Goal: Information Seeking & Learning: Learn about a topic

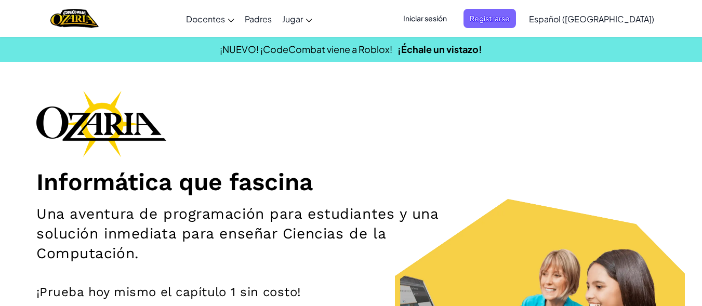
click at [578, 51] on div "¡NUEVO! ¡CodeCombat viene a Roblox! ¡Échale un vistazo!" at bounding box center [351, 49] width 718 height 15
click at [510, 15] on font "Registrarse" at bounding box center [490, 18] width 40 height 9
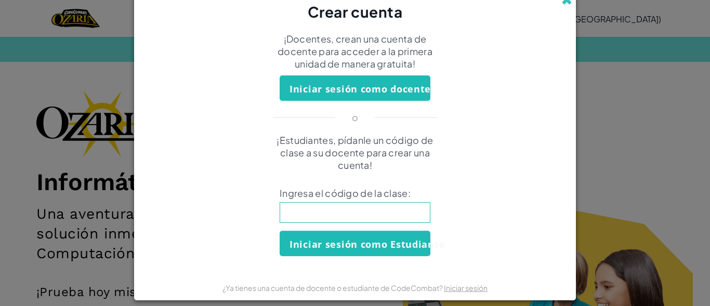
click at [565, 1] on span at bounding box center [566, -1] width 11 height 11
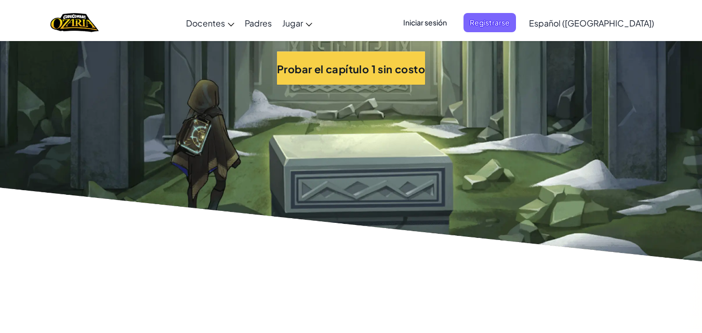
scroll to position [2385, 0]
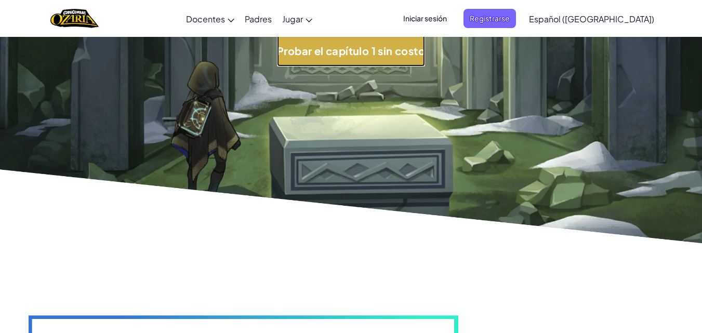
click at [392, 57] on font "Probar el capítulo 1 sin costo" at bounding box center [351, 50] width 148 height 13
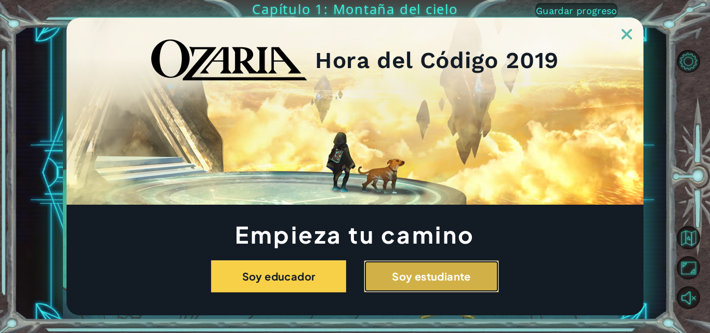
click at [404, 275] on button "Soy estudiante" at bounding box center [431, 276] width 135 height 32
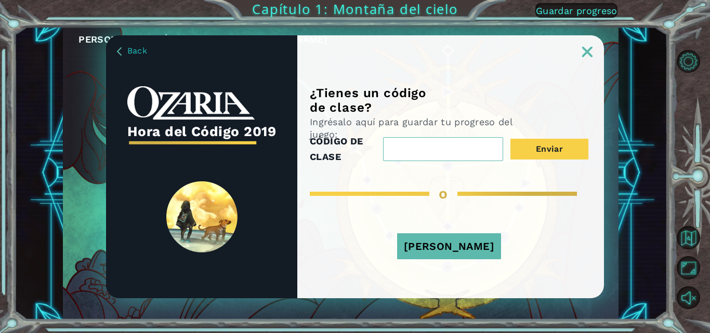
click at [474, 161] on input "CÓDIGO DE CLASE" at bounding box center [443, 149] width 120 height 24
click at [437, 140] on input "CÓDIGO DE CLASE" at bounding box center [443, 149] width 120 height 24
click at [438, 152] on input "CÓDIGO DE CLASE" at bounding box center [443, 149] width 120 height 24
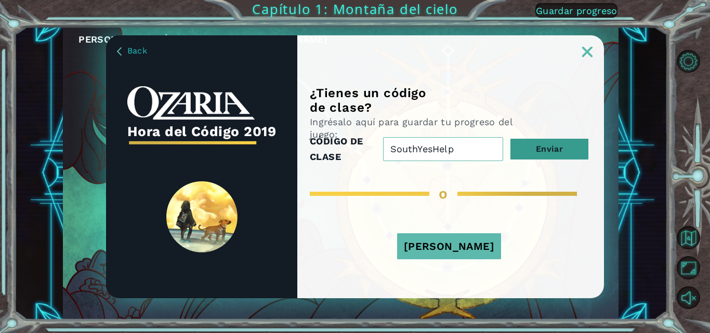
type input "SouthYesHelp"
click at [552, 149] on button "Enviar" at bounding box center [549, 149] width 78 height 21
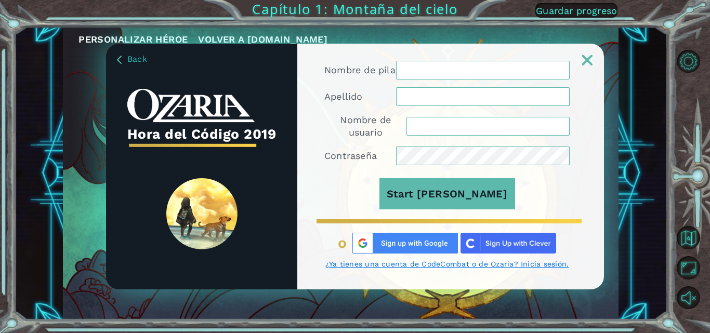
click at [510, 70] on input "Nombre de pila" at bounding box center [483, 70] width 174 height 19
click at [497, 67] on input "Nombre de pila" at bounding box center [483, 70] width 174 height 19
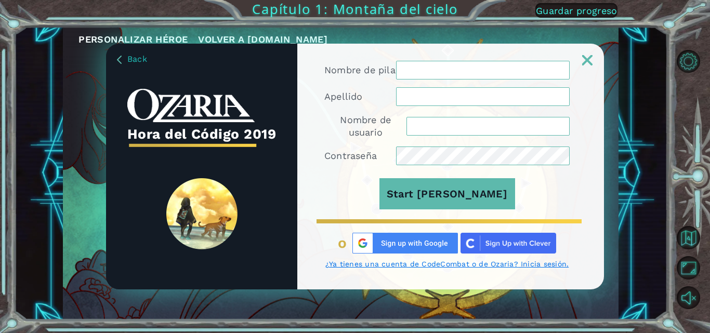
click at [497, 67] on input "Nombre de pila" at bounding box center [483, 70] width 174 height 19
click at [467, 67] on input "Nombre de pila" at bounding box center [483, 70] width 174 height 19
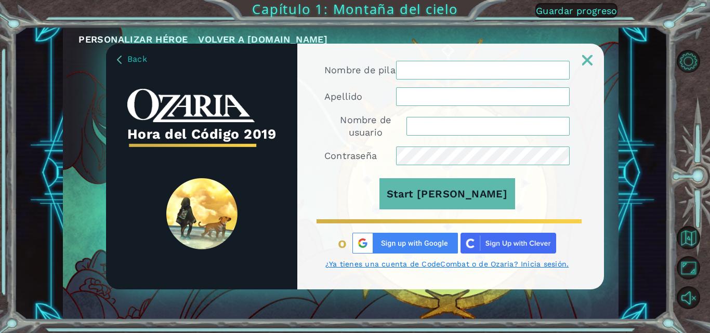
click at [467, 67] on input "Nombre de pila" at bounding box center [483, 70] width 174 height 19
click at [574, 19] on div "Back Hora del Código 2019 Nombre de pila Apellido Nombre de usuario Contraseña …" at bounding box center [355, 166] width 710 height 333
drag, startPoint x: 572, startPoint y: 6, endPoint x: 575, endPoint y: 23, distance: 17.9
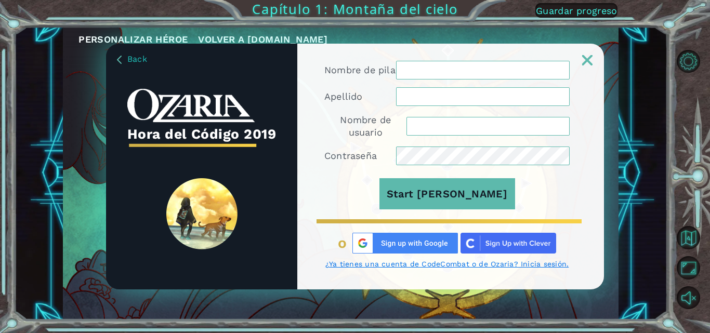
click at [575, 23] on div "Back Hora del Código 2019 Nombre de pila Apellido Nombre de usuario Contraseña …" at bounding box center [355, 166] width 710 height 333
drag, startPoint x: 575, startPoint y: 23, endPoint x: 587, endPoint y: 56, distance: 34.9
click at [587, 56] on div "Back Hora del Código 2019 Nombre de pila Apellido Nombre de usuario Contraseña …" at bounding box center [355, 166] width 710 height 333
click at [587, 56] on img at bounding box center [587, 60] width 10 height 10
click at [584, 51] on link at bounding box center [587, 54] width 33 height 8
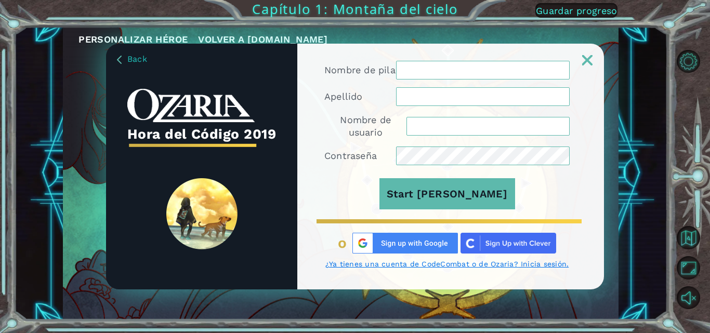
click at [584, 51] on link at bounding box center [587, 54] width 33 height 8
click at [120, 57] on img at bounding box center [119, 60] width 5 height 8
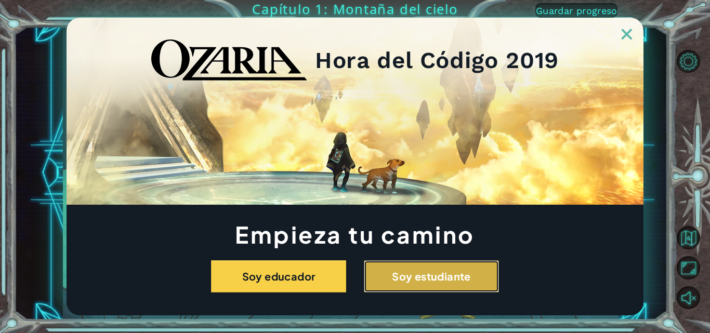
click at [431, 267] on button "Soy estudiante" at bounding box center [431, 276] width 135 height 32
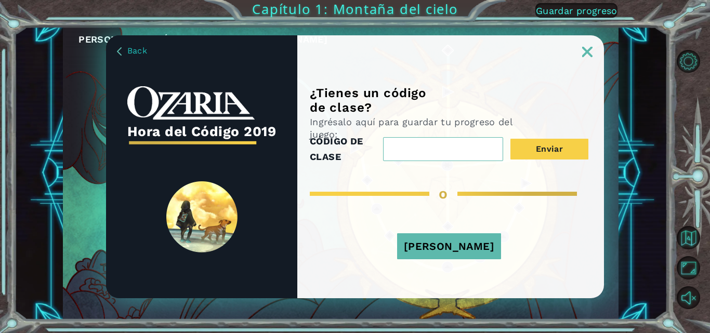
click at [444, 157] on input "CÓDIGO DE CLASE" at bounding box center [443, 149] width 120 height 24
type input "SouthYesHelp"
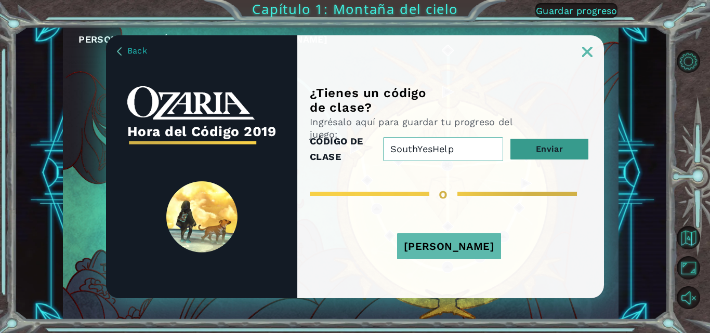
click at [523, 139] on button "Enviar" at bounding box center [549, 149] width 78 height 21
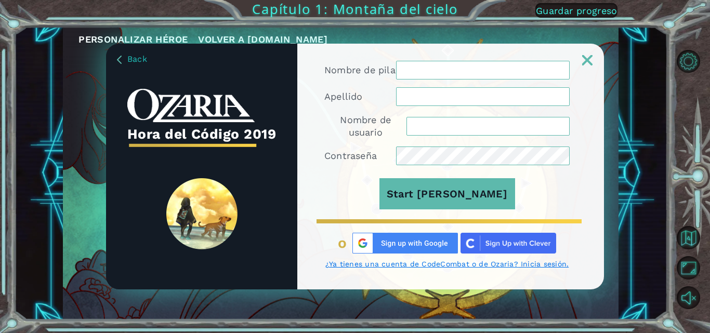
click at [589, 61] on img at bounding box center [587, 60] width 10 height 10
click at [119, 54] on link "Back" at bounding box center [132, 59] width 30 height 10
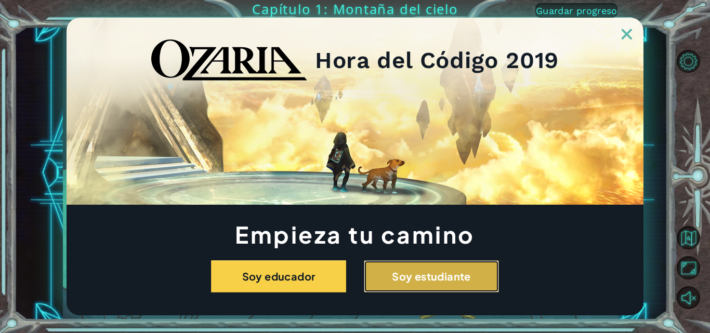
click at [413, 278] on button "Soy estudiante" at bounding box center [431, 276] width 135 height 32
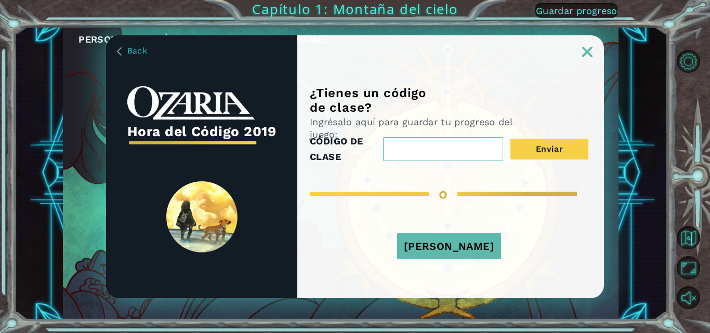
click at [437, 244] on button "[PERSON_NAME]" at bounding box center [449, 246] width 104 height 26
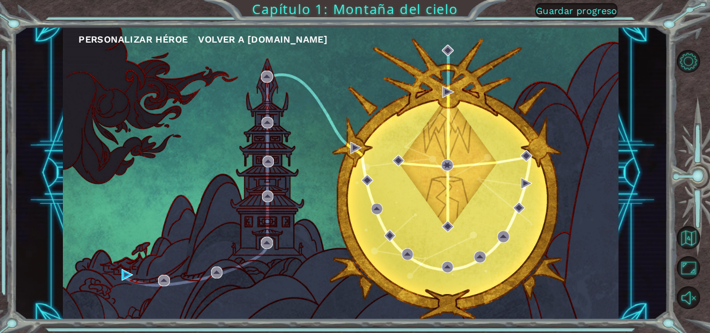
click at [575, 5] on button "Guardar progreso" at bounding box center [576, 10] width 82 height 15
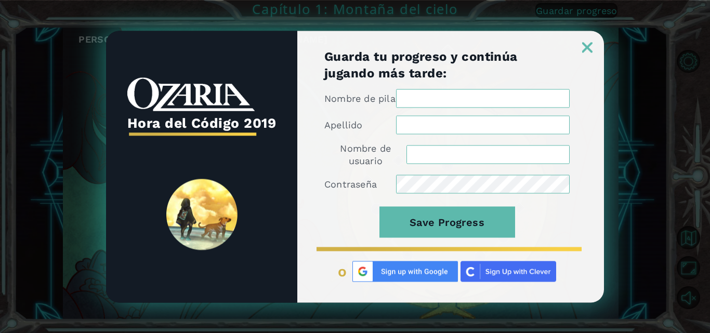
click at [581, 43] on div at bounding box center [450, 42] width 307 height 22
click at [586, 43] on img at bounding box center [587, 47] width 10 height 10
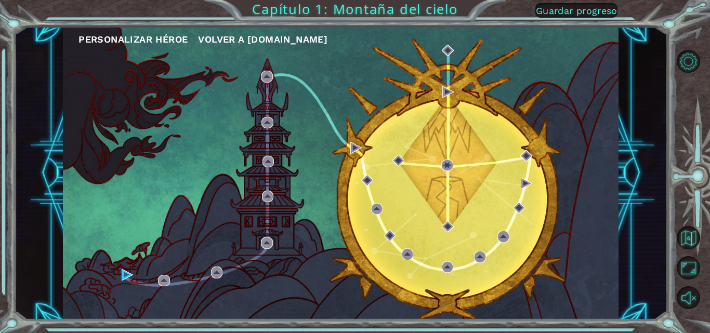
click at [154, 37] on button "Personalizar héroe" at bounding box center [132, 40] width 109 height 16
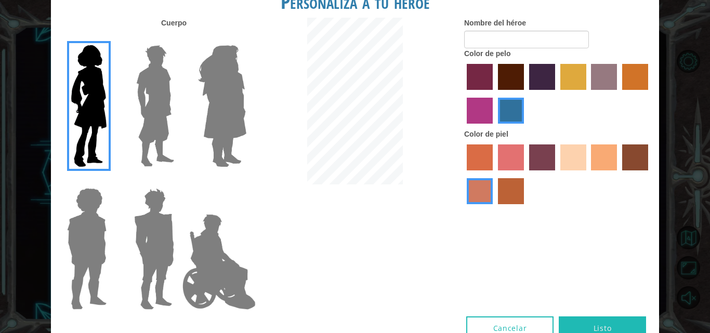
click at [602, 160] on label "tacao skin color" at bounding box center [604, 157] width 26 height 26
click at [588, 174] on input "tacao skin color" at bounding box center [588, 174] width 0 height 0
click at [518, 76] on label "maroon hair color" at bounding box center [511, 77] width 26 height 26
click at [494, 94] on input "maroon hair color" at bounding box center [494, 94] width 0 height 0
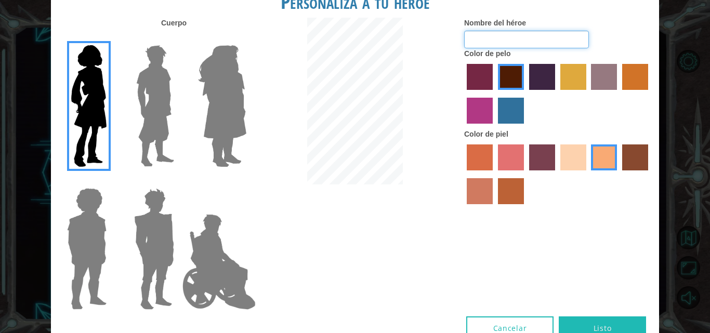
click at [494, 38] on input "Nombre del héroe" at bounding box center [526, 40] width 125 height 18
type input "sofia"
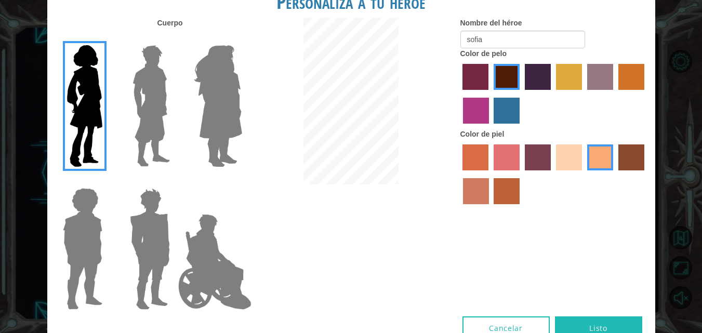
click at [590, 326] on button "Listo" at bounding box center [598, 327] width 87 height 23
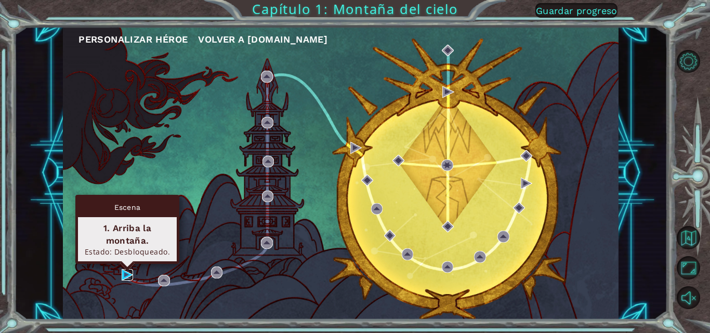
click at [124, 271] on img at bounding box center [127, 274] width 11 height 11
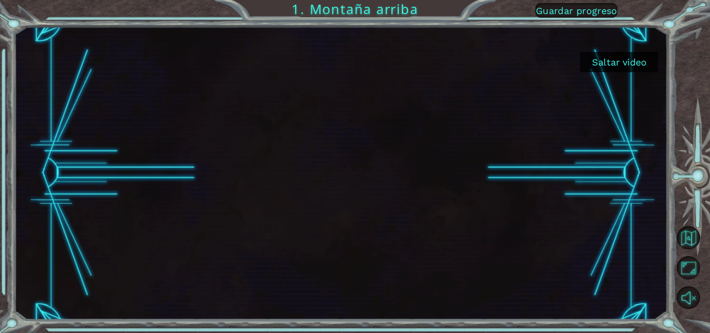
click at [631, 55] on button "Saltar video" at bounding box center [619, 62] width 78 height 20
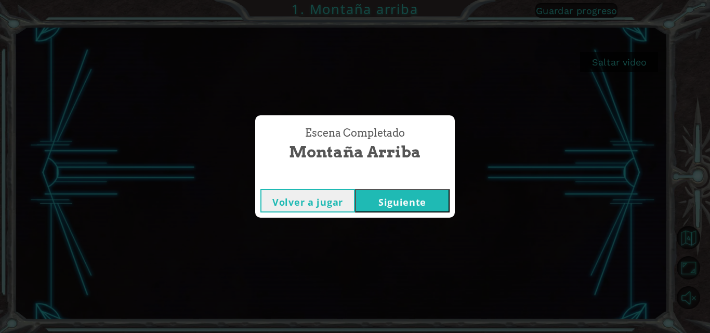
click at [377, 204] on button "Siguiente" at bounding box center [402, 200] width 95 height 23
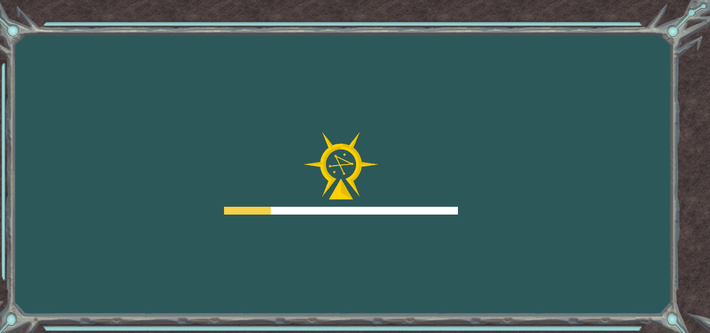
click at [291, 221] on div "Goals Error cargando del servidor Deberás unirte a un curso para jugar a este n…" at bounding box center [355, 166] width 710 height 333
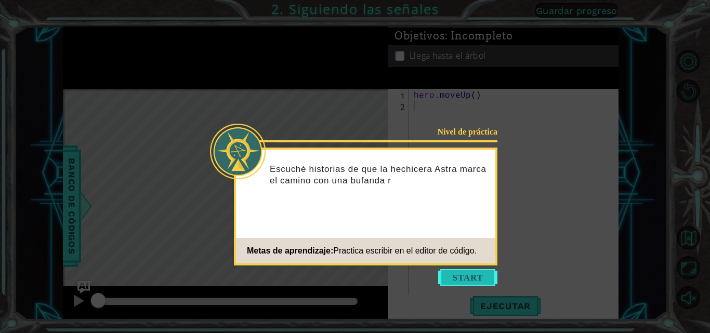
click at [459, 275] on button "Start" at bounding box center [467, 277] width 59 height 17
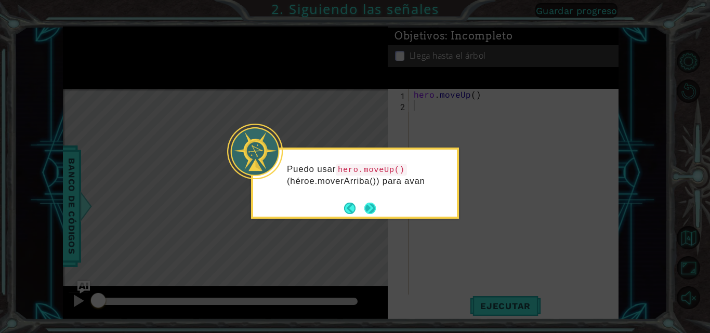
click at [371, 203] on button "Next" at bounding box center [369, 208] width 11 height 11
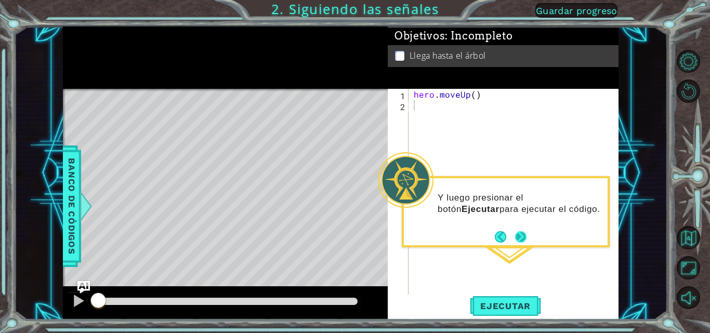
click at [521, 239] on button "Next" at bounding box center [521, 237] width 12 height 12
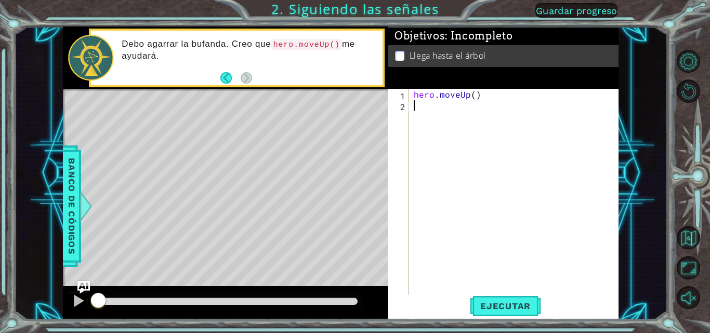
click at [446, 112] on div "hero . moveUp ( )" at bounding box center [517, 203] width 210 height 229
drag, startPoint x: 446, startPoint y: 112, endPoint x: 416, endPoint y: 122, distance: 31.7
click at [416, 122] on div "hero . moveUp ( )" at bounding box center [517, 203] width 210 height 229
type textarea "he"
click at [482, 120] on div "he ro.moveUp Toca enter" at bounding box center [504, 130] width 196 height 37
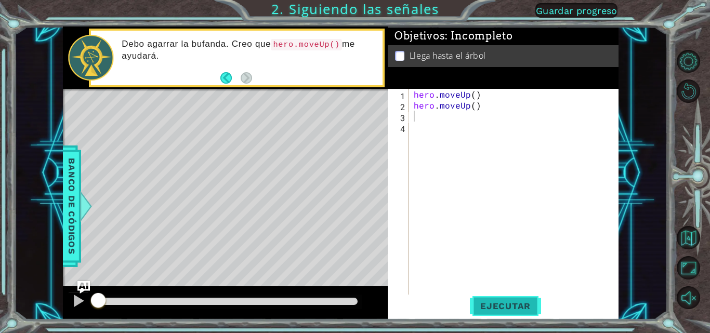
click at [482, 312] on button "Ejecutar" at bounding box center [505, 306] width 71 height 23
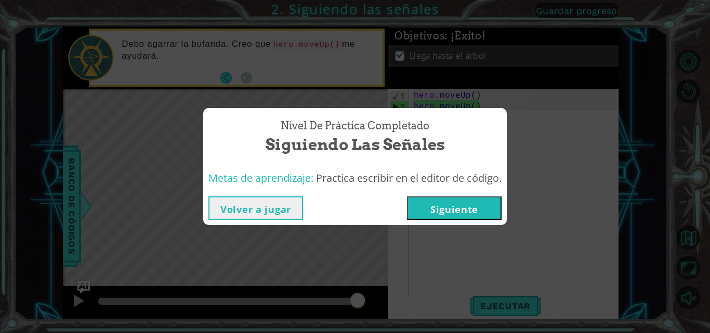
click at [441, 202] on button "Siguiente" at bounding box center [454, 207] width 95 height 23
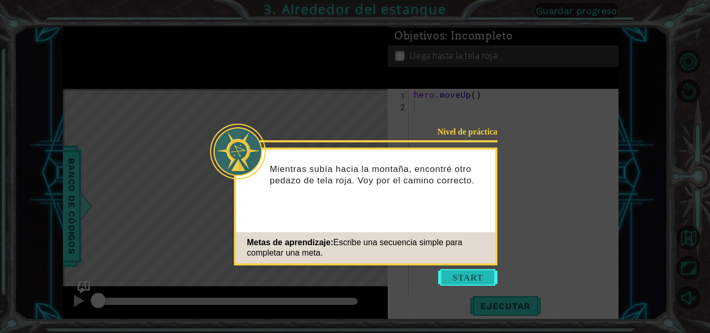
click at [472, 278] on button "Start" at bounding box center [467, 277] width 59 height 17
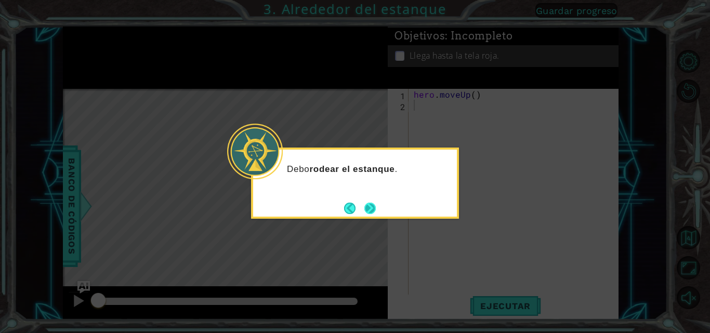
click at [369, 213] on button "Next" at bounding box center [369, 208] width 11 height 11
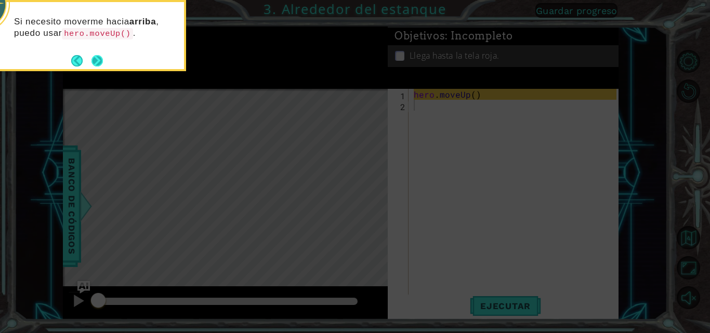
click at [91, 65] on button "Next" at bounding box center [97, 61] width 12 height 12
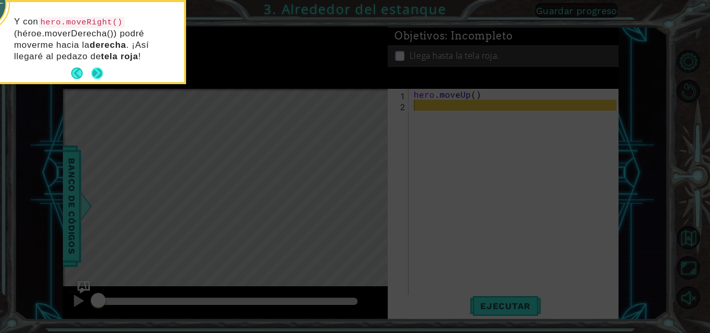
click at [102, 68] on button "Next" at bounding box center [96, 73] width 11 height 11
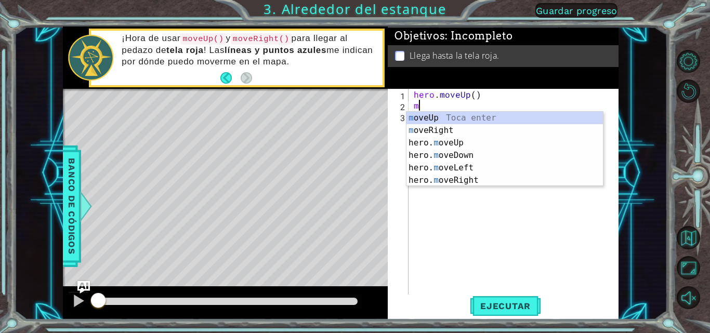
type textarea "mo"
click at [442, 116] on div "mo veUp Toca enter mo veRight Toca enter hero. mo veUp Toca enter hero. mo veDo…" at bounding box center [504, 162] width 196 height 100
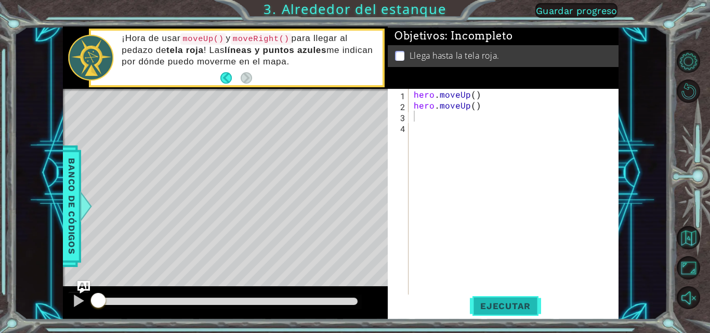
click at [493, 308] on span "Ejecutar" at bounding box center [505, 306] width 71 height 10
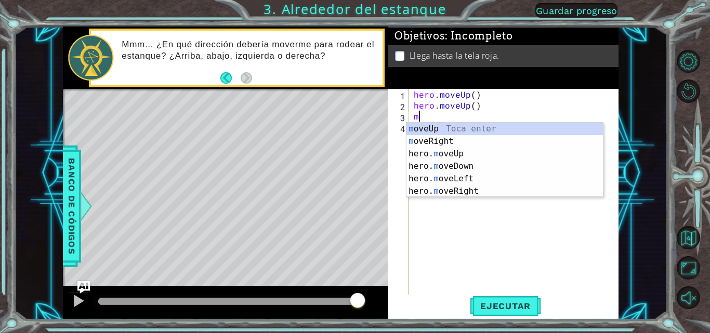
type textarea "mo"
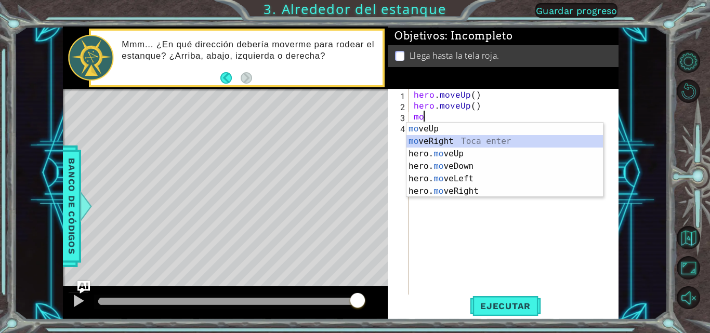
click at [452, 141] on div "mo veUp Toca enter mo veRight Toca enter hero. mo veUp Toca enter hero. mo veDo…" at bounding box center [504, 173] width 196 height 100
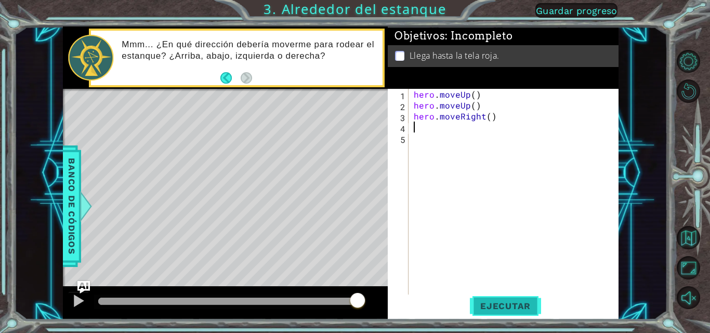
click at [481, 316] on button "Ejecutar" at bounding box center [505, 306] width 71 height 23
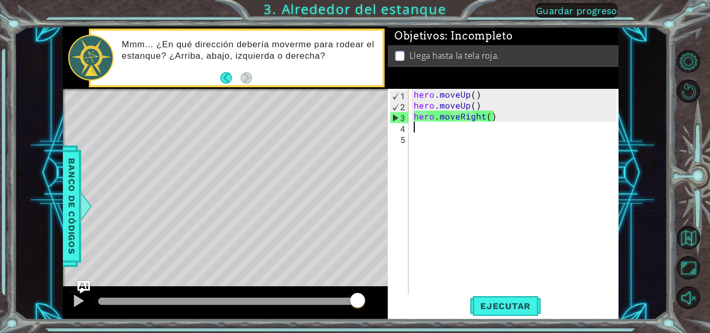
type textarea "h"
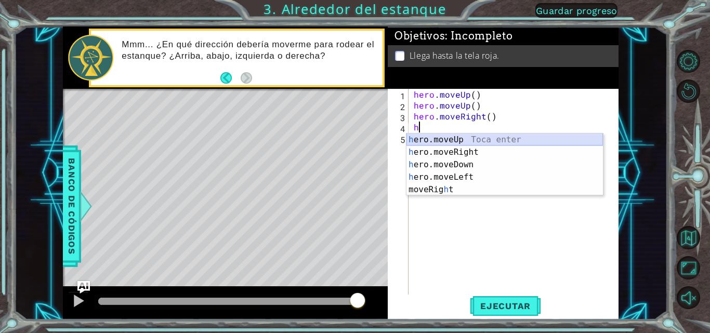
click at [445, 137] on div "h ero.moveUp Toca enter h ero.moveRight Toca enter h ero.moveDown Toca enter h …" at bounding box center [504, 177] width 196 height 87
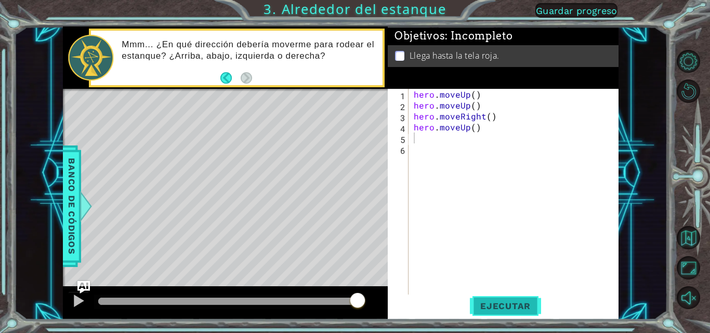
click at [487, 306] on span "Ejecutar" at bounding box center [505, 306] width 71 height 10
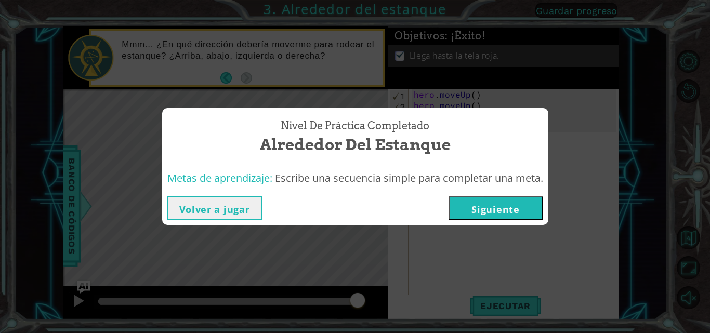
click at [494, 203] on button "Siguiente" at bounding box center [496, 207] width 95 height 23
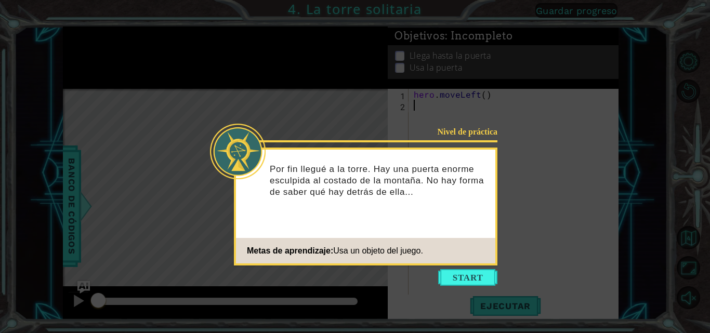
click at [465, 294] on icon at bounding box center [355, 166] width 710 height 333
click at [465, 283] on button "Start" at bounding box center [467, 277] width 59 height 17
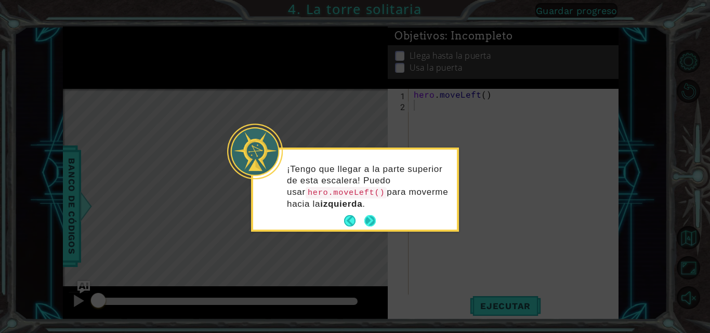
click at [368, 213] on footer at bounding box center [360, 221] width 32 height 16
click at [368, 215] on button "Next" at bounding box center [369, 220] width 11 height 11
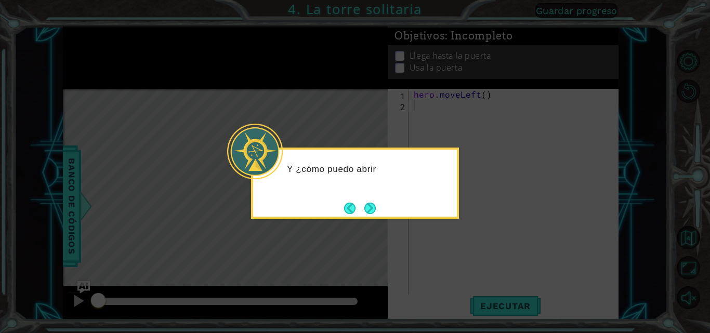
click at [368, 213] on button "Next" at bounding box center [369, 208] width 11 height 11
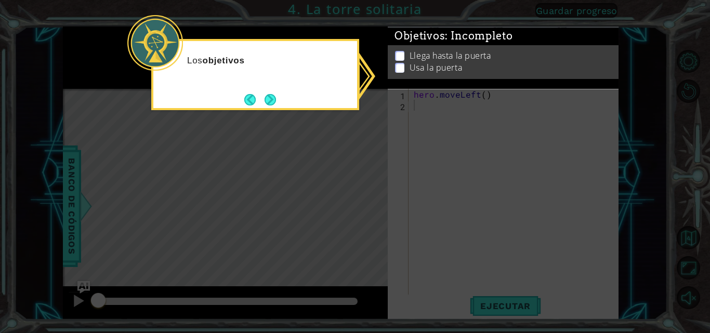
click at [368, 213] on icon at bounding box center [355, 166] width 710 height 333
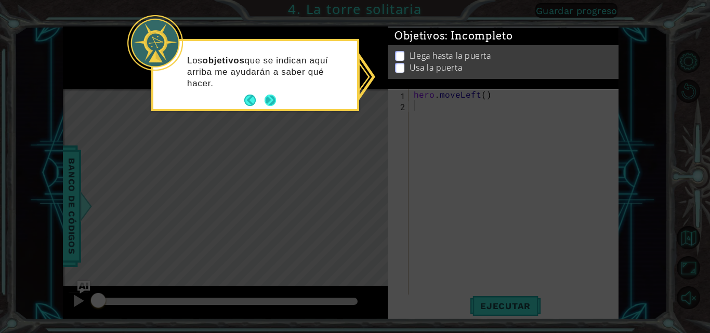
click at [265, 101] on button "Next" at bounding box center [270, 100] width 11 height 11
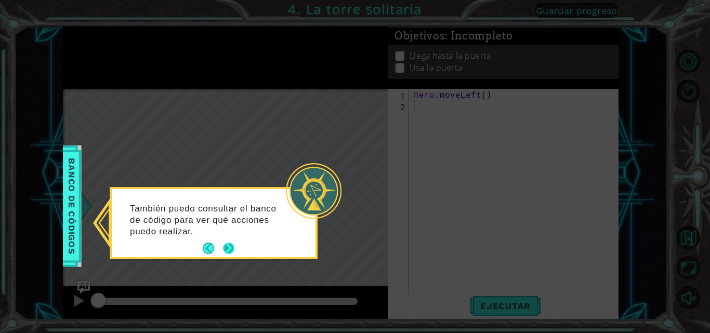
click at [227, 243] on button "Next" at bounding box center [228, 248] width 11 height 11
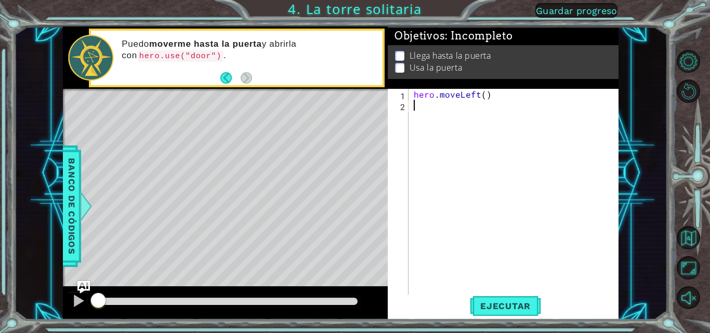
click at [432, 108] on div "hero . moveLeft ( )" at bounding box center [517, 203] width 210 height 229
drag, startPoint x: 459, startPoint y: 113, endPoint x: 458, endPoint y: 103, distance: 9.9
click at [458, 103] on div "hero . moveLeft ( ) hero . use ( door" at bounding box center [517, 203] width 210 height 229
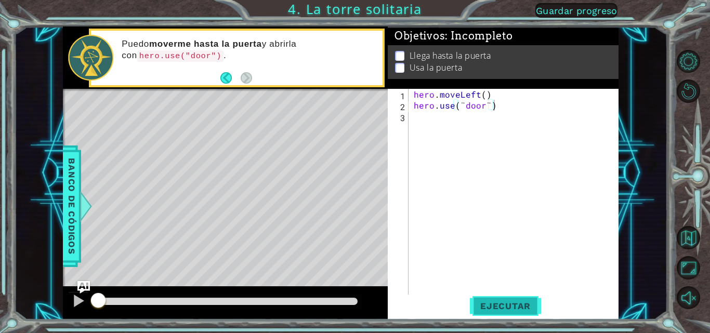
click at [496, 315] on button "Ejecutar" at bounding box center [505, 306] width 71 height 23
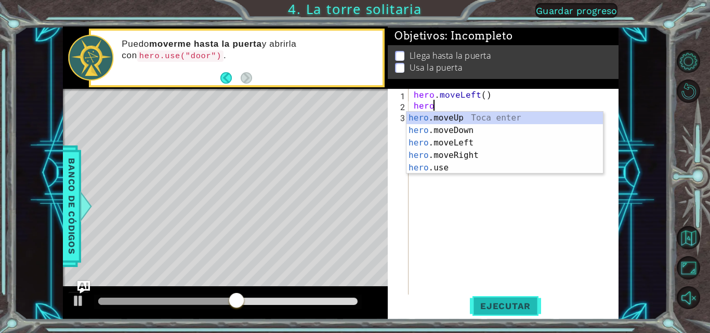
scroll to position [0, 1]
type textarea "her"
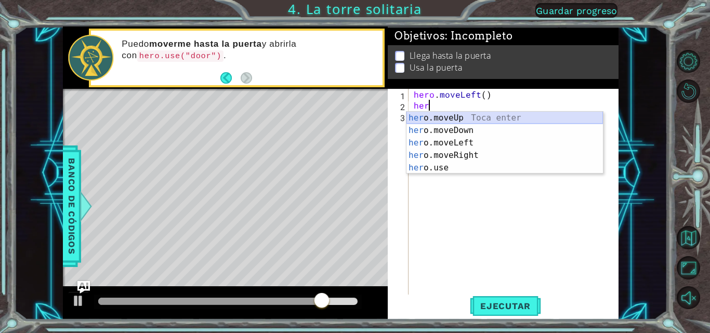
click at [534, 114] on div "her o.moveUp Toca enter her o.moveDown Toca enter her o.moveLeft [PERSON_NAME] …" at bounding box center [504, 155] width 196 height 87
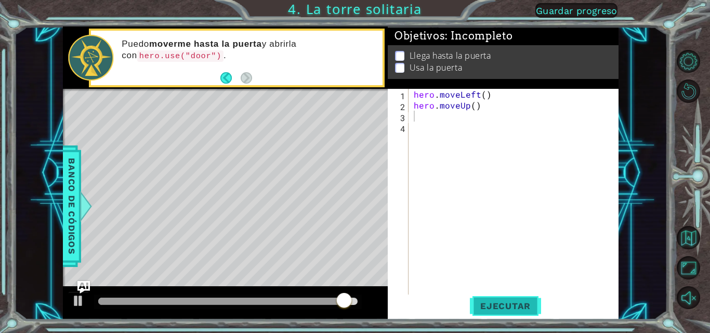
click at [481, 305] on span "Ejecutar" at bounding box center [505, 306] width 71 height 10
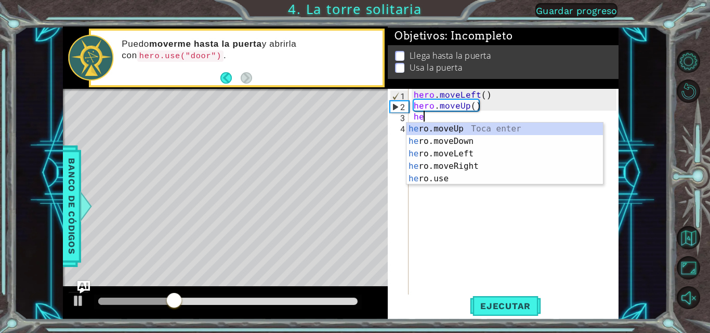
scroll to position [0, 1]
type textarea "hero"
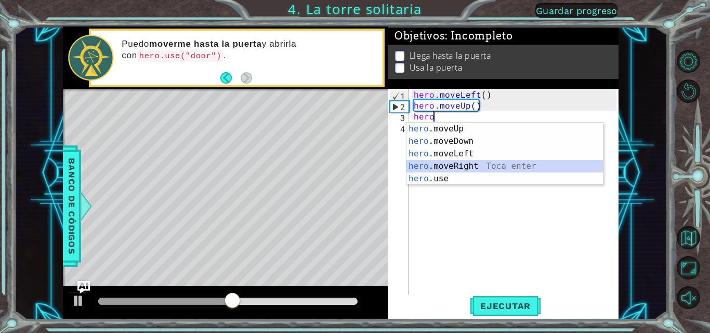
click at [459, 163] on div "hero .moveUp Toca enter hero .moveDown Toca enter hero .moveLeft Toca enter her…" at bounding box center [504, 166] width 196 height 87
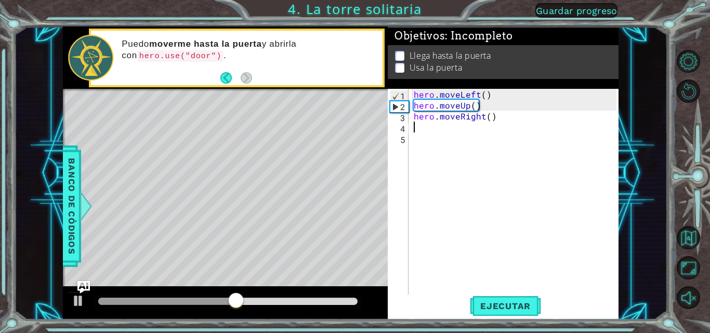
scroll to position [0, 0]
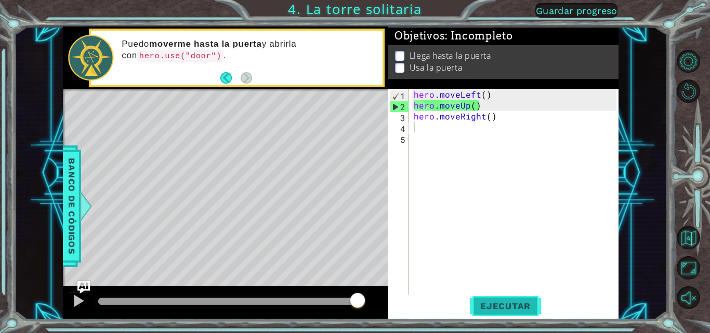
click at [499, 305] on span "Ejecutar" at bounding box center [505, 306] width 71 height 10
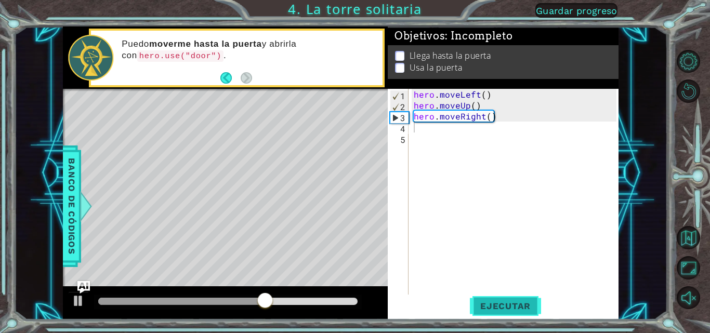
click at [499, 305] on span "Ejecutar" at bounding box center [505, 306] width 71 height 10
click at [504, 119] on div "hero . moveLeft ( ) hero . moveUp ( ) hero . moveRight ( )" at bounding box center [517, 203] width 210 height 229
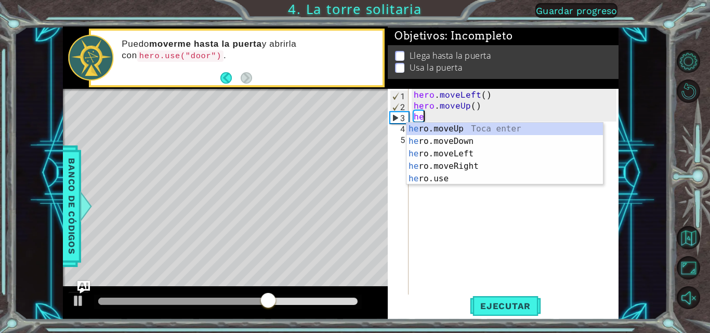
type textarea "h"
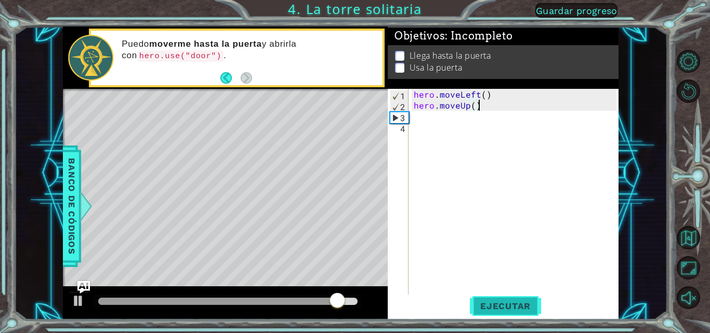
click at [488, 304] on span "Ejecutar" at bounding box center [505, 306] width 71 height 10
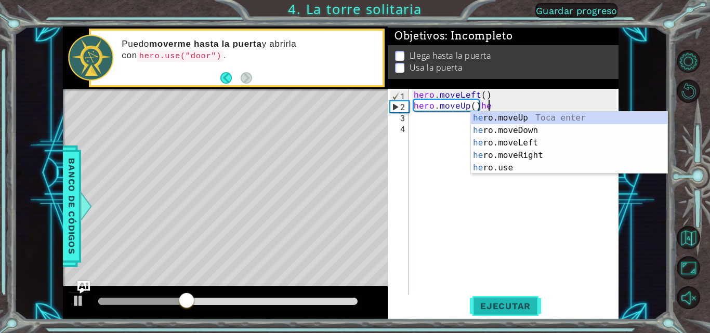
scroll to position [0, 5]
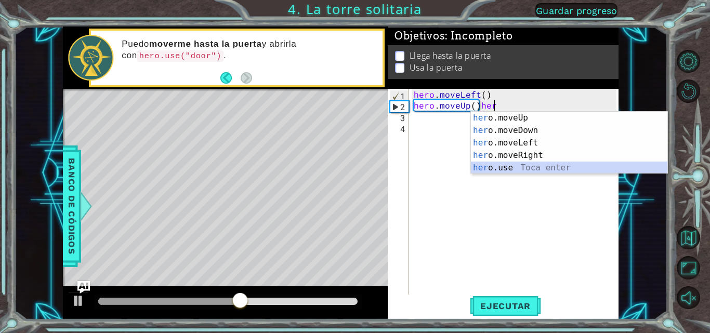
click at [501, 169] on div "her o.moveUp Toca enter her o.moveDown Toca enter her o.moveLeft [PERSON_NAME] …" at bounding box center [569, 155] width 196 height 87
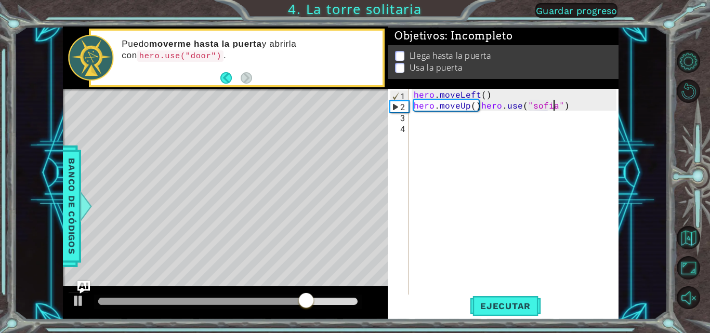
scroll to position [0, 9]
click at [506, 303] on span "Ejecutar" at bounding box center [505, 306] width 71 height 10
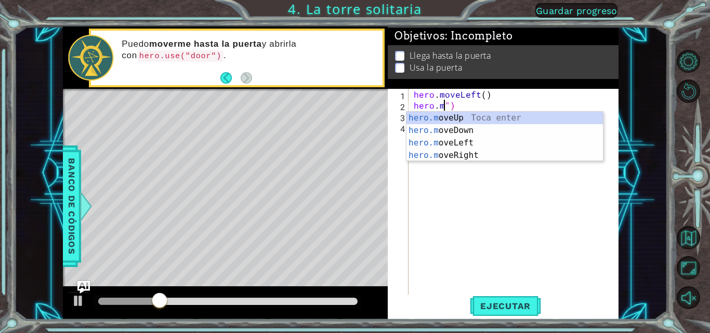
scroll to position [0, 2]
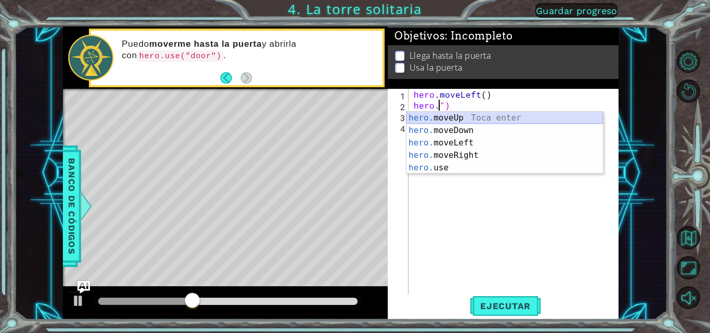
click at [512, 117] on div "hero. moveUp Toca enter hero. moveDown Toca enter hero. moveLeft Toca enter her…" at bounding box center [504, 155] width 196 height 87
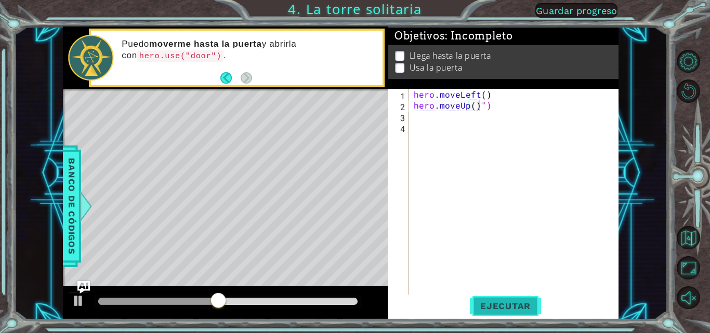
click at [492, 309] on span "Ejecutar" at bounding box center [505, 306] width 71 height 10
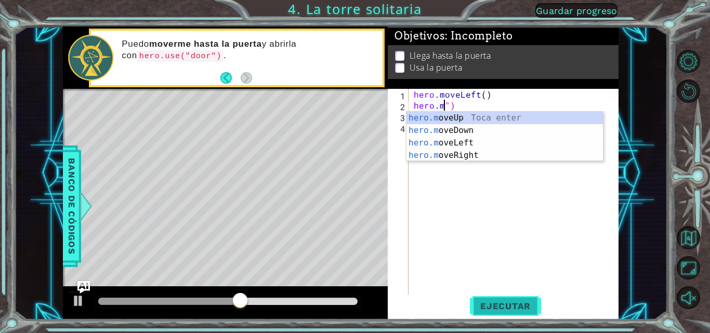
scroll to position [0, 0]
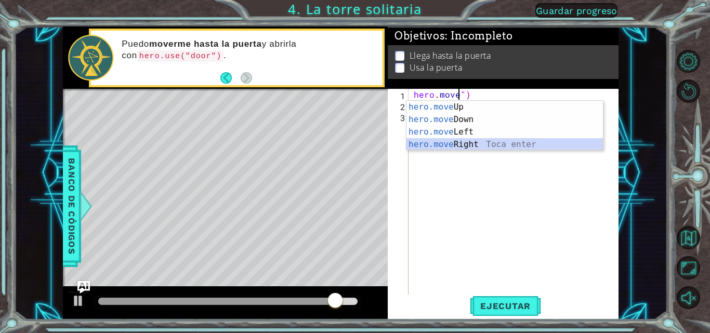
click at [487, 142] on div "hero.move Up Toca enter hero.move Down Toca enter hero.move Left Toca enter her…" at bounding box center [504, 138] width 196 height 75
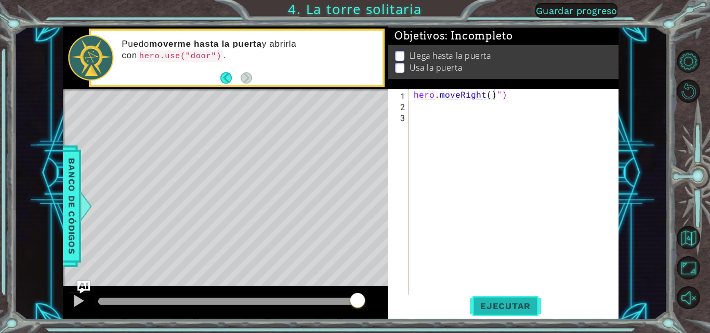
click at [493, 304] on span "Ejecutar" at bounding box center [505, 306] width 71 height 10
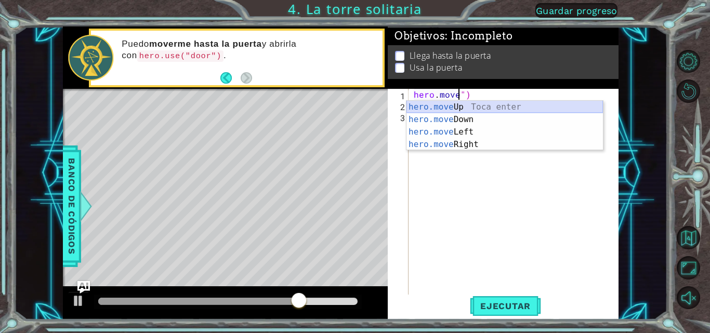
click at [517, 102] on div "hero.move Up Toca enter hero.move Down Toca enter hero.move Left Toca enter her…" at bounding box center [504, 138] width 196 height 75
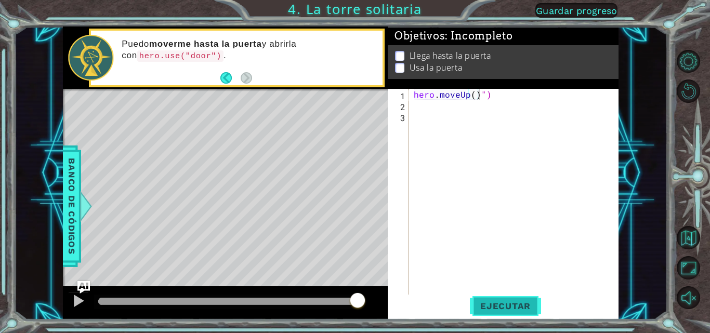
click at [500, 315] on button "Ejecutar" at bounding box center [505, 306] width 71 height 23
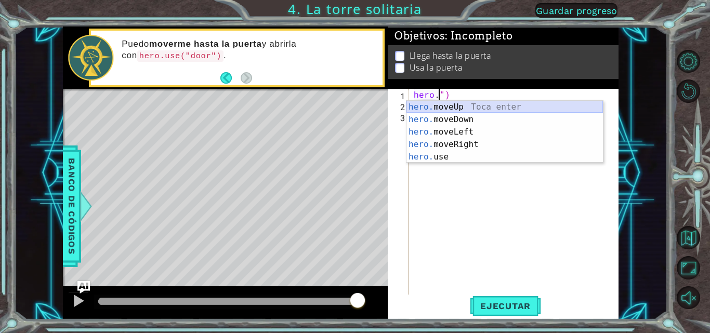
click at [467, 102] on div "hero. moveUp Toca enter hero. moveDown Toca enter hero. moveLeft Toca enter her…" at bounding box center [504, 144] width 196 height 87
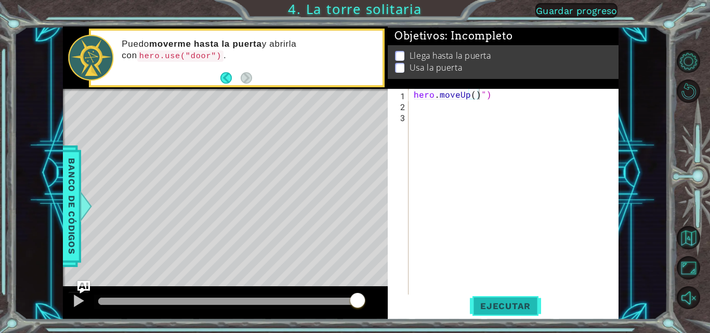
click at [493, 304] on span "Ejecutar" at bounding box center [505, 306] width 71 height 10
click at [519, 300] on button "Ejecutar" at bounding box center [505, 306] width 71 height 23
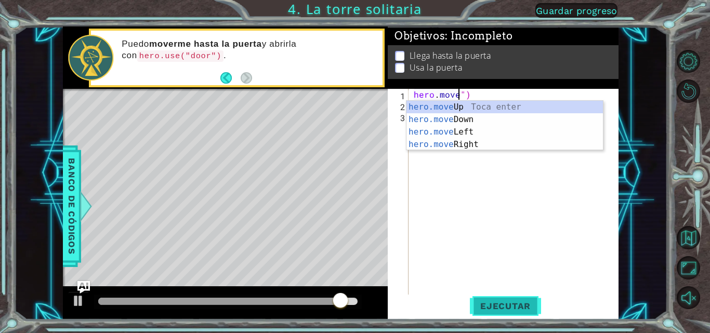
scroll to position [0, 3]
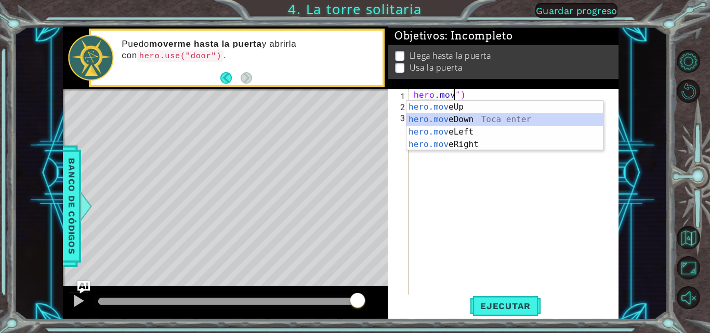
click at [465, 121] on div "hero.mov eUp Toca enter hero.mov eDown Toca enter hero.mov eLeft Toca enter her…" at bounding box center [504, 138] width 196 height 75
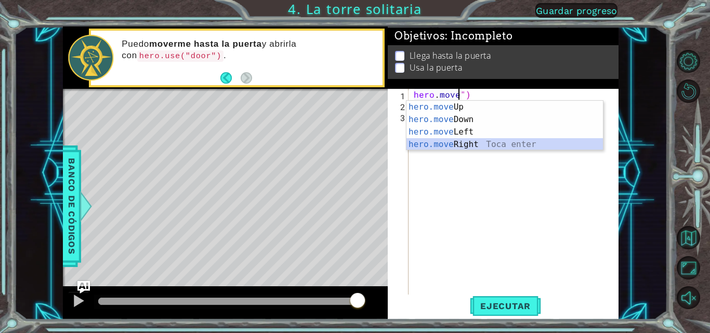
click at [462, 143] on div "hero.move Up Toca enter hero.move Down Toca enter hero.move Left Toca enter her…" at bounding box center [504, 138] width 196 height 75
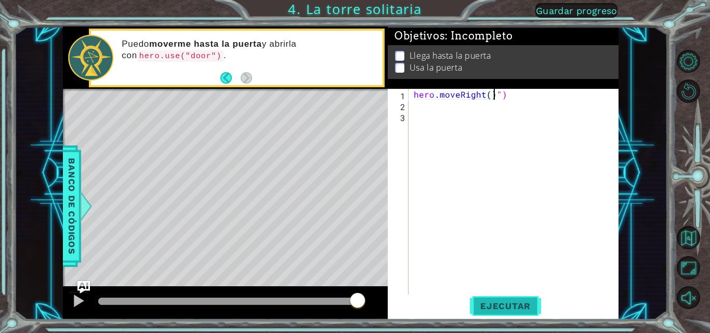
click at [512, 300] on button "Ejecutar" at bounding box center [505, 306] width 71 height 23
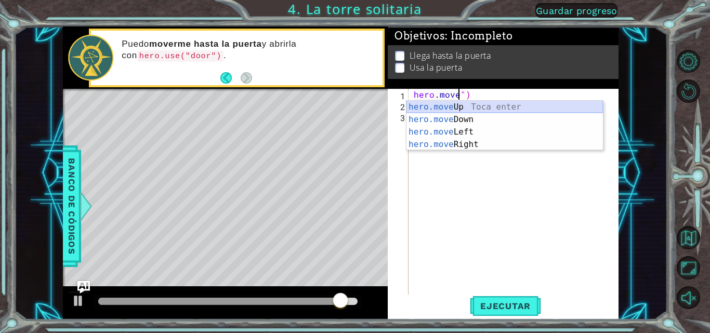
click at [494, 108] on div "hero.move Up Toca enter hero.move Down Toca enter hero.move Left Toca enter her…" at bounding box center [504, 138] width 196 height 75
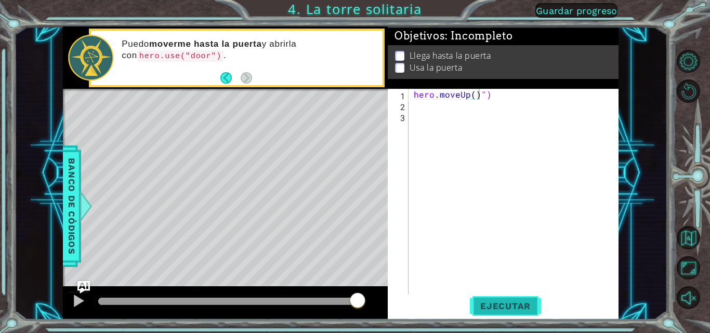
click at [536, 308] on span "Ejecutar" at bounding box center [505, 306] width 71 height 10
click at [500, 309] on span "Ejecutar" at bounding box center [505, 306] width 71 height 10
click at [477, 298] on button "Ejecutar" at bounding box center [505, 306] width 71 height 23
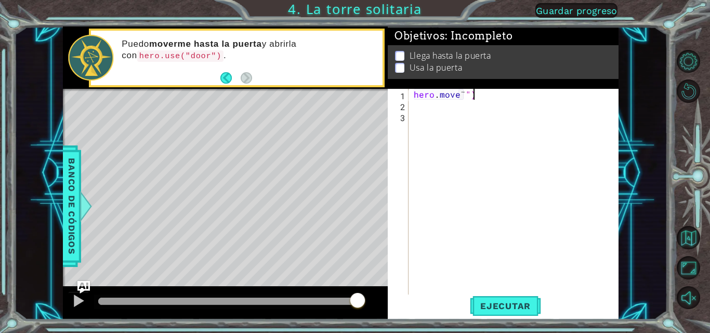
click at [477, 93] on div "hero . move ¨ ")" at bounding box center [517, 203] width 210 height 229
type textarea "hero.move"
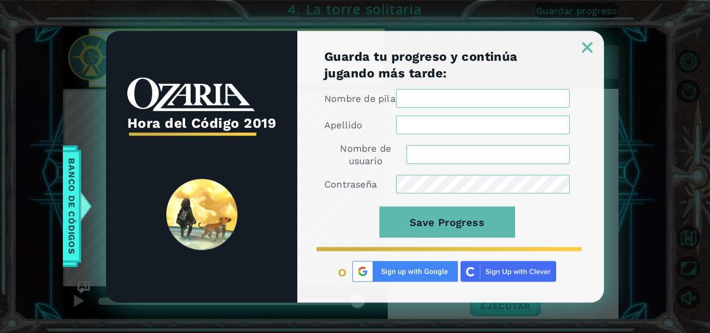
scroll to position [0, 0]
click at [586, 46] on img at bounding box center [587, 47] width 10 height 10
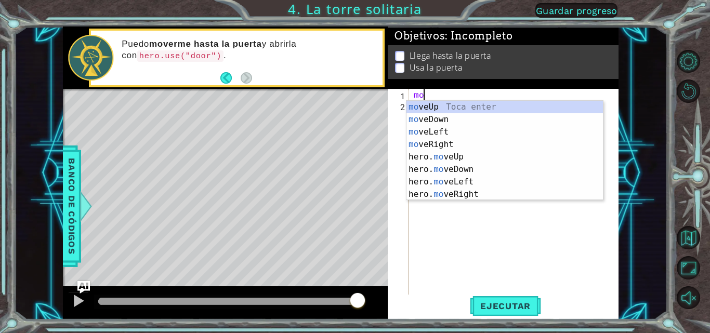
scroll to position [0, 1]
type textarea "move"
click at [467, 107] on div "move Up Toca enter move Down Toca enter move Left Toca enter move Right Toca en…" at bounding box center [504, 163] width 196 height 125
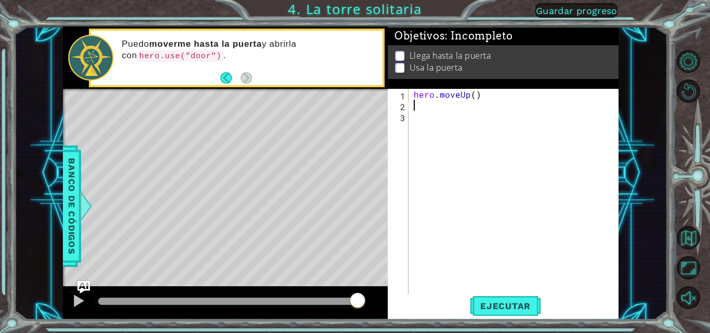
click at [417, 115] on div "hero . moveUp ( )" at bounding box center [517, 203] width 210 height 229
click at [418, 105] on div "hero . moveUp ( )" at bounding box center [517, 203] width 210 height 229
type textarea "h"
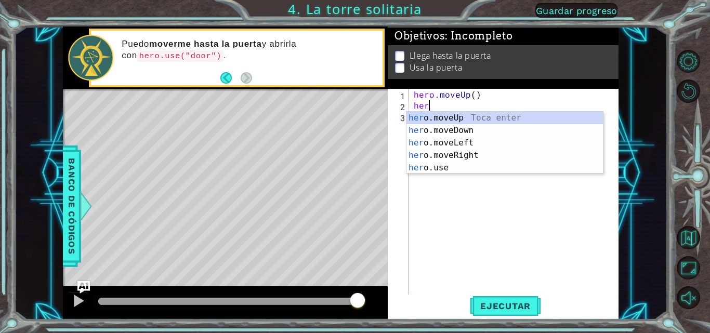
type textarea "h"
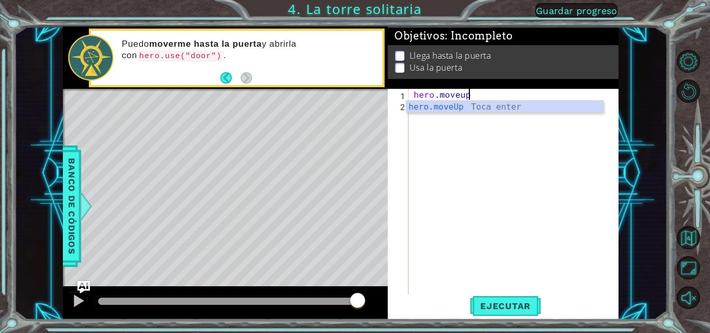
scroll to position [0, 3]
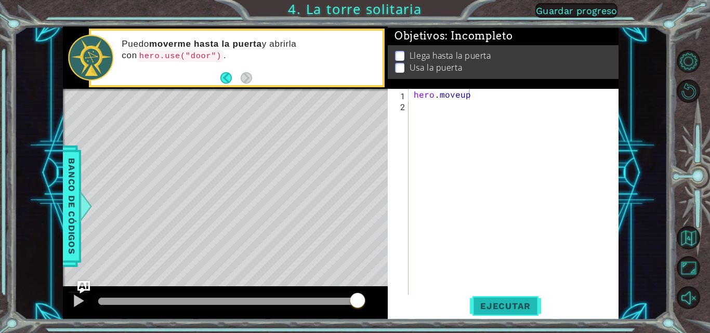
click at [495, 312] on button "Ejecutar" at bounding box center [505, 306] width 71 height 23
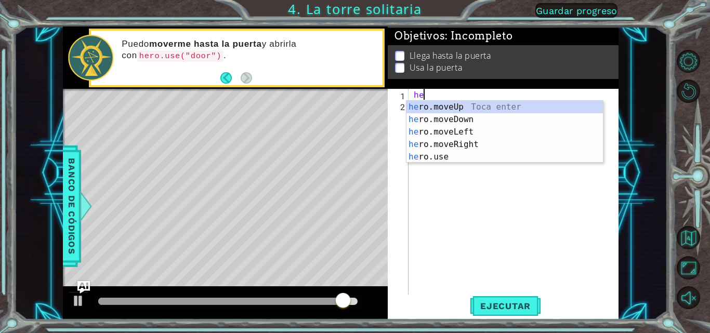
scroll to position [0, 0]
type textarea "h"
type textarea "hero"
click at [463, 104] on div "hero .moveUp Toca enter hero .moveDown Toca enter hero .moveLeft Toca enter her…" at bounding box center [504, 144] width 196 height 87
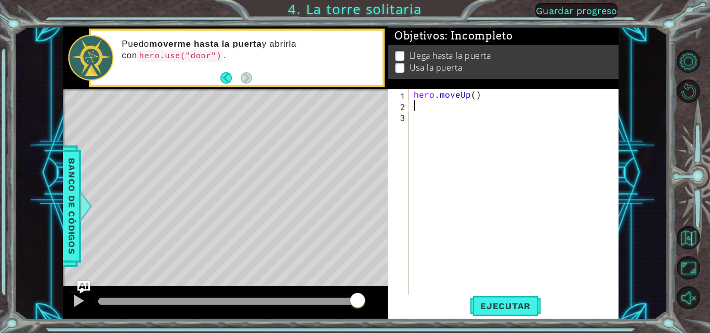
scroll to position [0, 0]
click at [477, 93] on div "hero . moveUp ( )" at bounding box center [517, 203] width 210 height 229
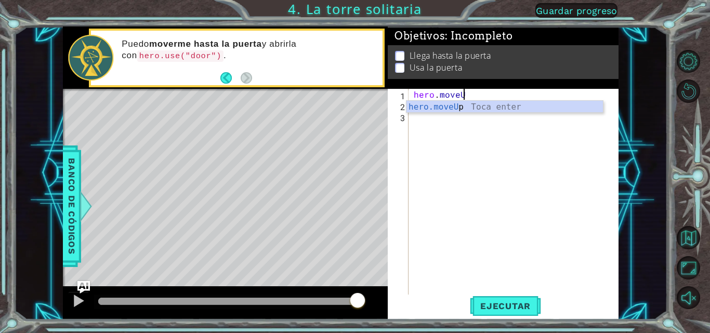
type textarea "hero.move"
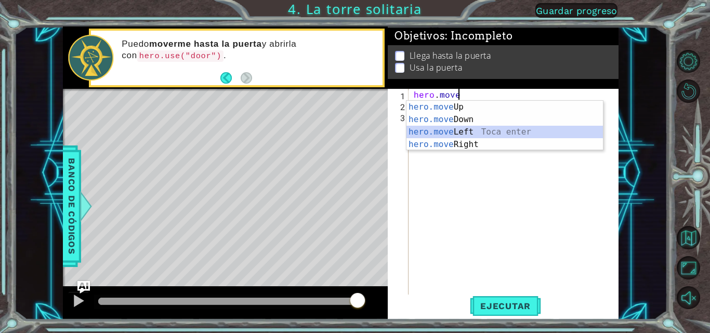
click at [459, 129] on div "hero.move Up Toca enter hero.move Down Toca enter hero.move Left Toca enter her…" at bounding box center [504, 138] width 196 height 75
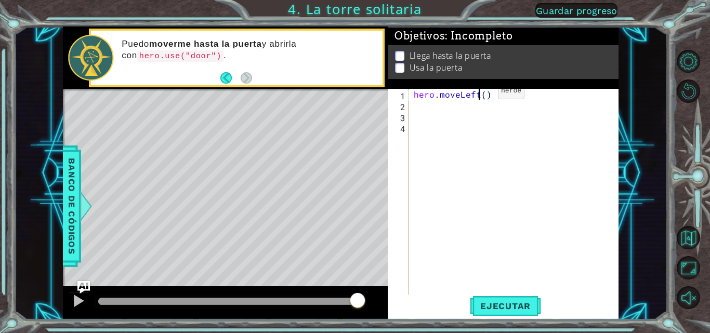
click at [480, 94] on div "hero . moveLeft ( )" at bounding box center [517, 203] width 210 height 229
click at [482, 94] on div "hero . moveLeft ( )" at bounding box center [517, 203] width 210 height 229
type textarea "hero.moveLeft(3)"
click at [494, 98] on div "hero . moveLeft ( 3 )" at bounding box center [517, 203] width 210 height 229
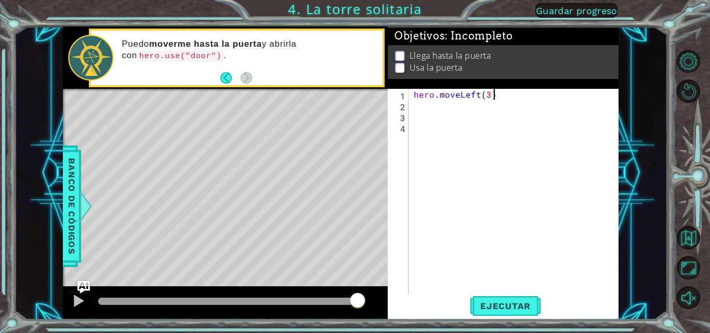
scroll to position [0, 0]
type textarea "h"
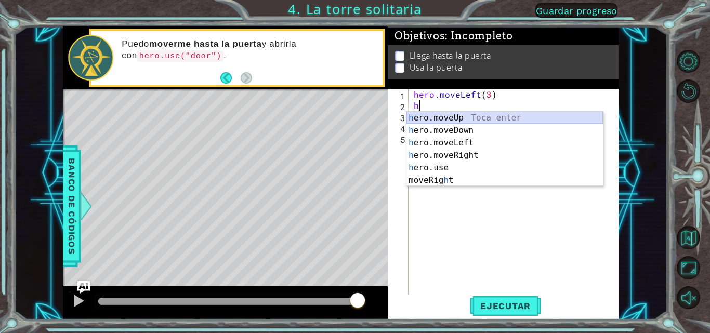
click at [430, 115] on div "h ero.moveUp Toca enter h ero.moveDown Toca enter h ero.moveLeft Toca enter h e…" at bounding box center [504, 162] width 196 height 100
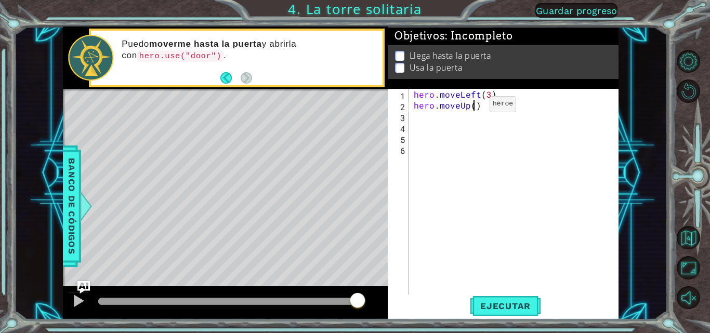
click at [472, 107] on div "hero . moveLeft ( 3 ) hero . moveUp ( )" at bounding box center [517, 203] width 210 height 229
type textarea "hero.moveUp(2)"
click at [442, 124] on div "hero . moveLeft ( 3 ) hero . moveUp ( 2 )" at bounding box center [517, 203] width 210 height 229
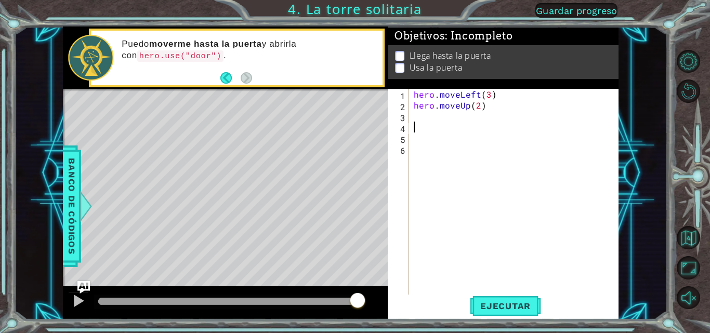
click at [430, 120] on div "hero . moveLeft ( 3 ) hero . moveUp ( 2 )" at bounding box center [517, 203] width 210 height 229
type textarea "h"
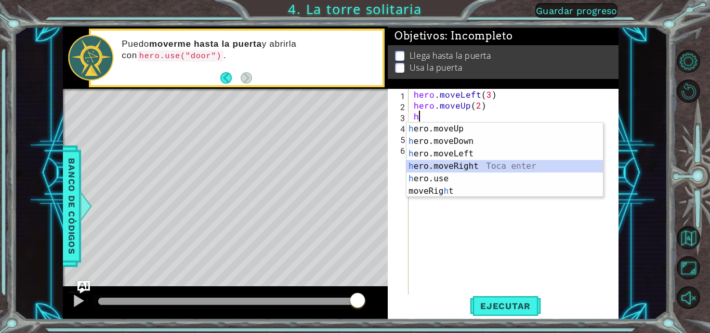
click at [438, 168] on div "h ero.moveUp Toca enter h ero.moveDown Toca enter h ero.moveLeft Toca enter h e…" at bounding box center [504, 173] width 196 height 100
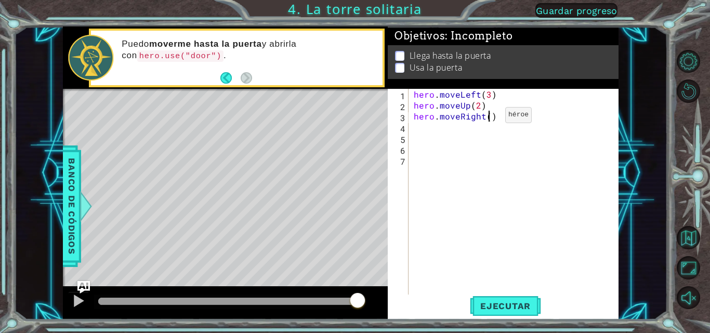
click at [487, 117] on div "hero . moveLeft ( 3 ) hero . moveUp ( 2 ) hero . moveRight ( )" at bounding box center [517, 203] width 210 height 229
type textarea "hero.moveRight(1)"
click at [504, 117] on div "hero . moveLeft ( 3 ) hero . moveUp ( 2 ) hero . moveRight ( 1 )" at bounding box center [517, 203] width 210 height 229
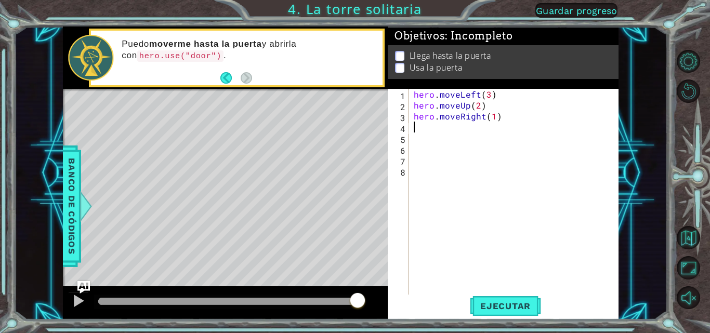
type textarea "h"
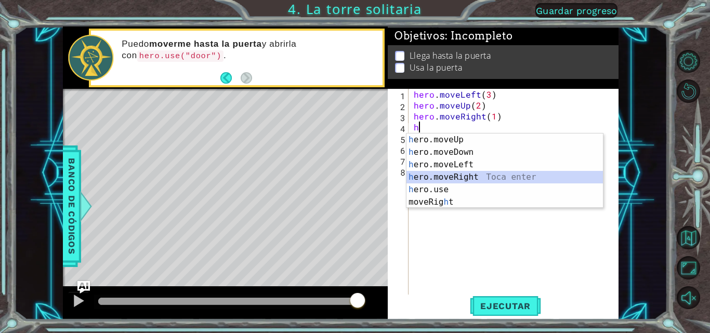
click at [440, 173] on div "h ero.moveUp Toca enter h ero.moveDown Toca enter h ero.moveLeft Toca enter h e…" at bounding box center [504, 184] width 196 height 100
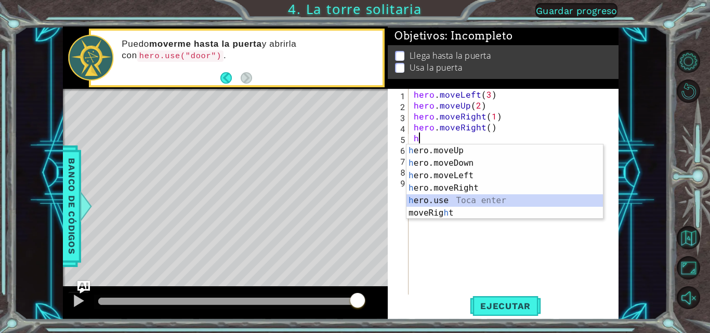
click at [432, 199] on div "h ero.moveUp Toca enter h ero.moveDown Toca enter h ero.moveLeft Toca enter h e…" at bounding box center [504, 194] width 196 height 100
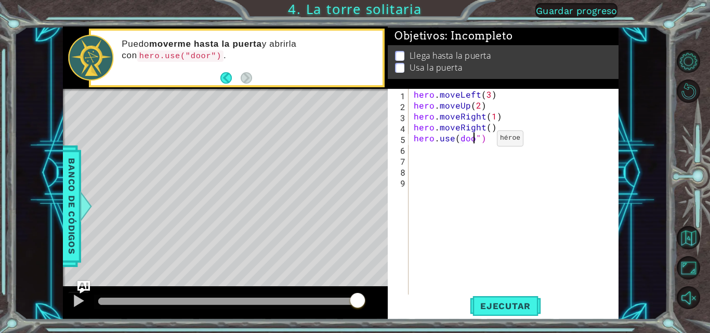
scroll to position [0, 4]
click at [502, 310] on span "Ejecutar" at bounding box center [505, 306] width 71 height 10
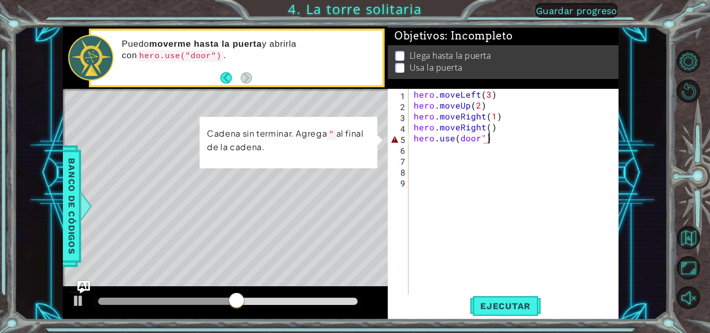
click at [491, 137] on div "hero . moveLeft ( 3 ) hero . moveUp ( 2 ) hero . moveRight ( 1 ) hero . moveRig…" at bounding box center [517, 203] width 210 height 229
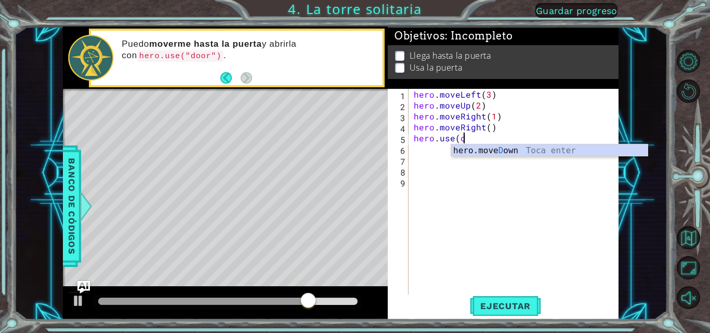
scroll to position [0, 2]
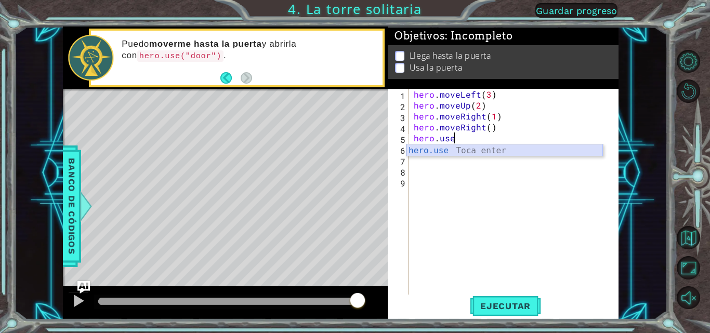
click at [468, 153] on div "hero.use Toca enter" at bounding box center [504, 162] width 196 height 37
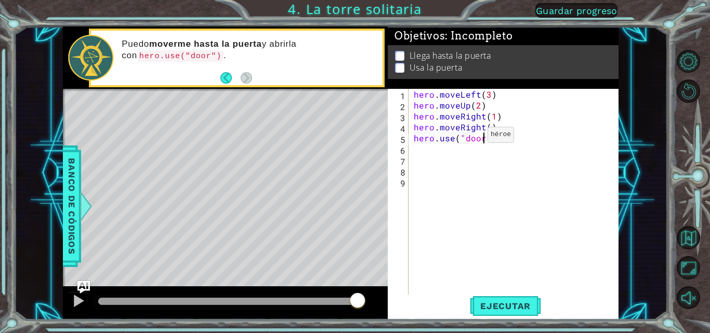
scroll to position [0, 5]
type textarea "hero.use("door")"
click at [505, 302] on span "Ejecutar" at bounding box center [505, 306] width 71 height 10
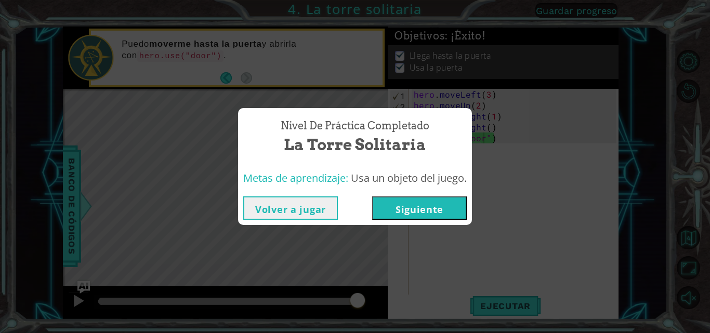
click at [415, 203] on button "Siguiente" at bounding box center [419, 207] width 95 height 23
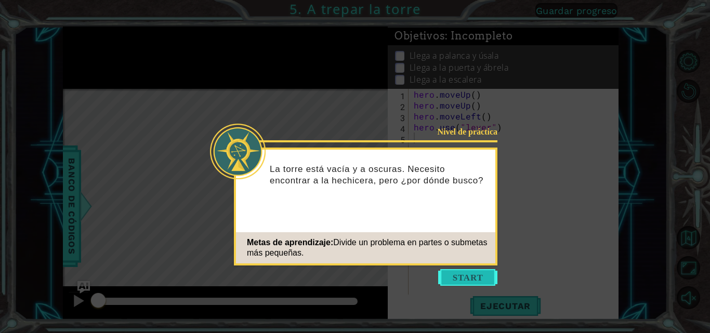
click at [459, 274] on button "Start" at bounding box center [467, 277] width 59 height 17
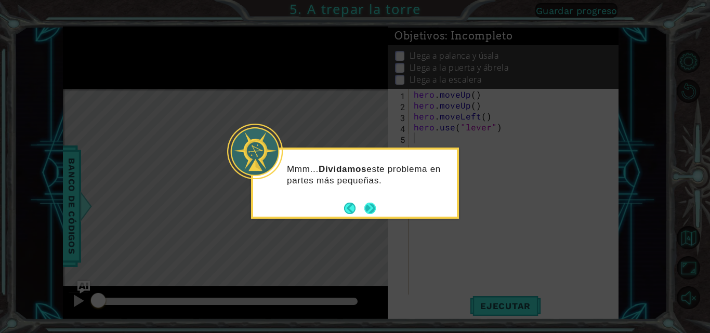
click at [368, 207] on button "Next" at bounding box center [369, 208] width 11 height 11
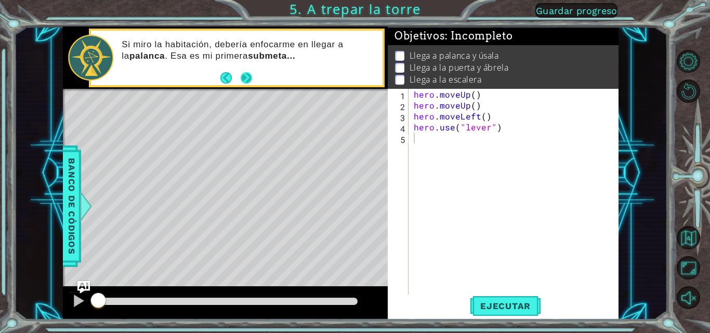
click at [244, 80] on button "Next" at bounding box center [245, 77] width 11 height 11
click at [244, 80] on div "1 ההההההההההההההההההההההההההההההההההההההההההההההההההההההההההההההההההההההההההההה…" at bounding box center [355, 166] width 710 height 333
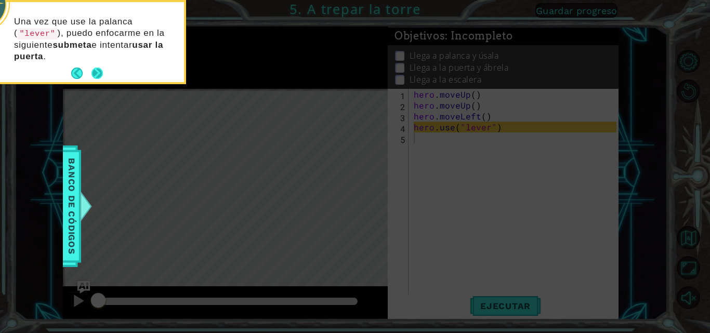
click at [101, 79] on button "Next" at bounding box center [96, 73] width 11 height 11
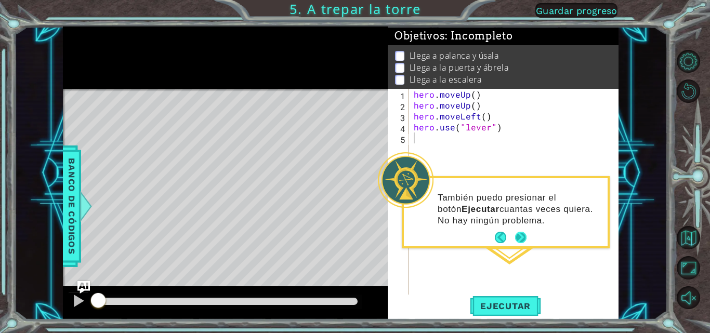
click at [522, 235] on button "Next" at bounding box center [520, 237] width 11 height 11
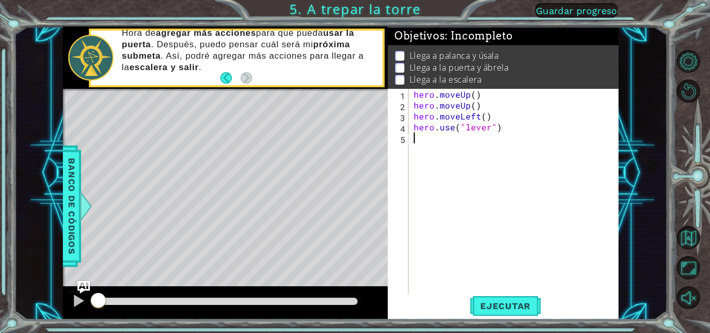
click at [437, 149] on div "hero . moveUp ( ) hero . moveUp ( ) hero . moveLeft ( ) hero . use ( "lever" )" at bounding box center [517, 203] width 210 height 229
click at [398, 51] on p at bounding box center [399, 56] width 9 height 10
click at [424, 146] on div "hero . moveUp ( ) hero . moveUp ( ) hero . moveLeft ( ) hero . use ( "lever" )" at bounding box center [517, 203] width 210 height 229
click at [495, 301] on span "Ejecutar" at bounding box center [505, 306] width 71 height 10
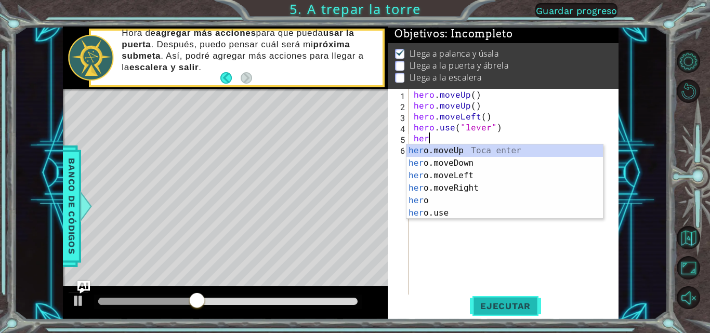
scroll to position [0, 1]
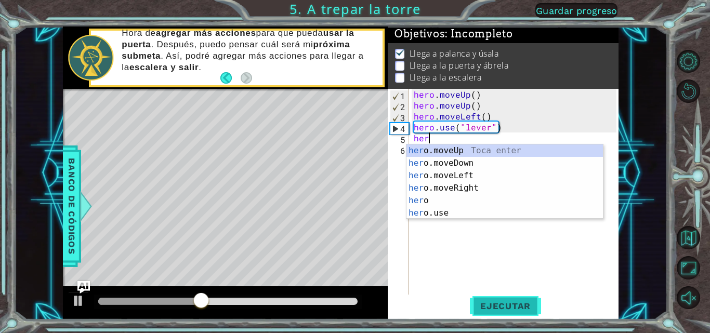
type textarea "hero"
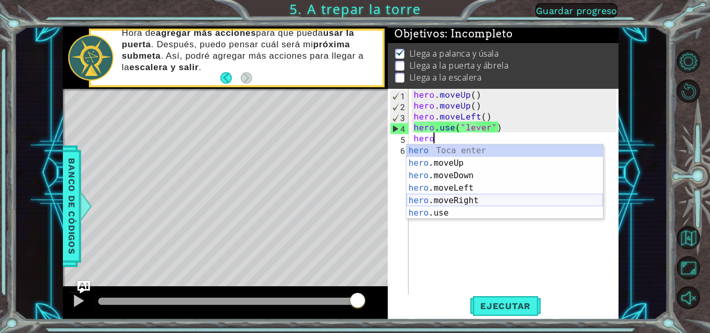
click at [455, 197] on div "hero Toca enter hero .moveUp Toca enter hero .moveDown Toca enter hero .moveLef…" at bounding box center [504, 194] width 196 height 100
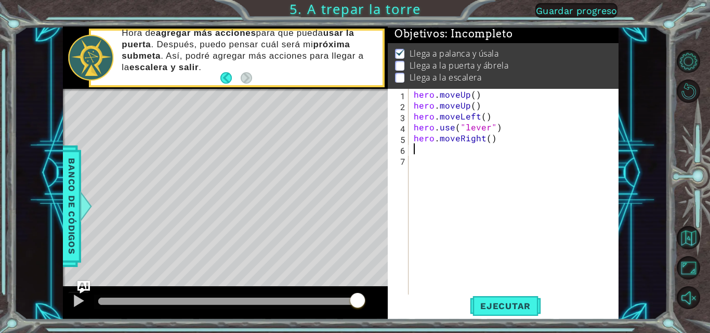
scroll to position [0, 0]
click at [499, 302] on span "Ejecutar" at bounding box center [505, 306] width 71 height 10
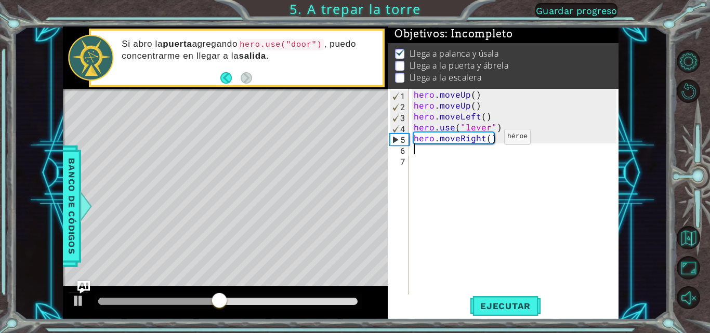
click at [486, 139] on div "hero . moveUp ( ) hero . moveUp ( ) hero . moveLeft ( ) hero . use ( "lever" ) …" at bounding box center [517, 203] width 210 height 229
type textarea "hero.moveRight(3)"
click at [417, 156] on div "hero . moveUp ( ) hero . moveUp ( ) hero . moveLeft ( ) hero . use ( "lever" ) …" at bounding box center [517, 203] width 210 height 229
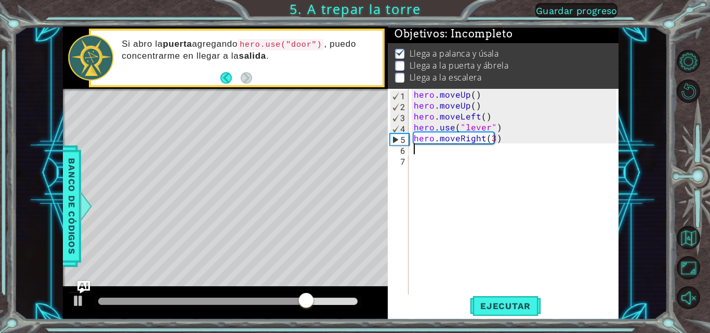
click at [417, 151] on div "hero . moveUp ( ) hero . moveUp ( ) hero . moveLeft ( ) hero . use ( "lever" ) …" at bounding box center [517, 203] width 210 height 229
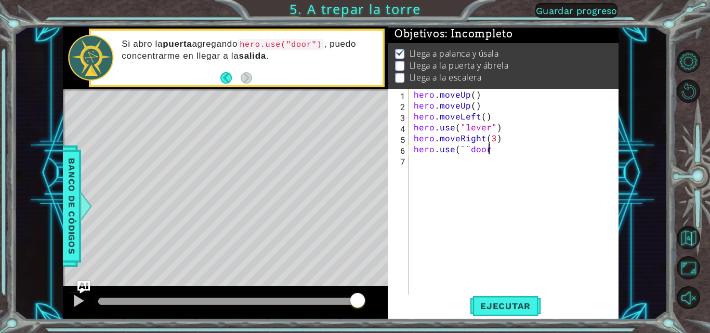
scroll to position [0, 5]
click at [466, 150] on div "hero . moveUp ( ) hero . moveUp ( ) hero . moveLeft ( ) hero . use ( "lever" ) …" at bounding box center [517, 203] width 210 height 229
type textarea "hero.use(¨door¨)"
click at [507, 155] on div "hero . moveUp ( ) hero . moveUp ( ) hero . moveLeft ( ) hero . use ( "lever" ) …" at bounding box center [517, 203] width 210 height 229
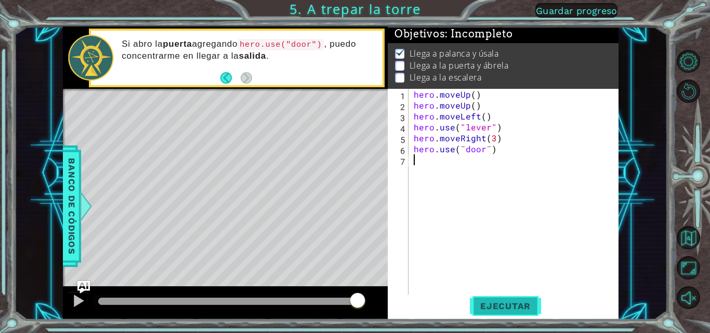
click at [519, 310] on span "Ejecutar" at bounding box center [505, 306] width 71 height 10
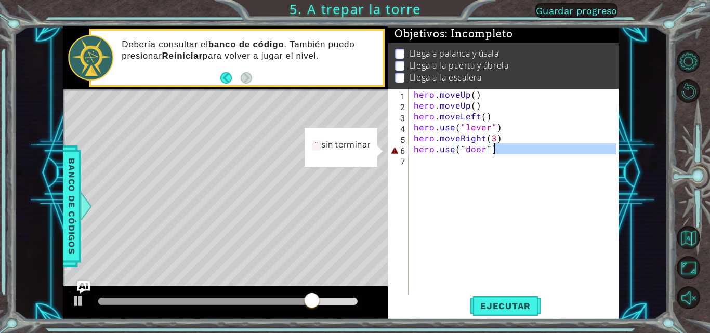
drag, startPoint x: 493, startPoint y: 163, endPoint x: 504, endPoint y: 147, distance: 20.2
click at [504, 147] on div "hero . moveUp ( ) hero . moveUp ( ) hero . moveLeft ( ) hero . use ( "lever" ) …" at bounding box center [517, 203] width 210 height 229
click at [504, 147] on div "hero . moveUp ( ) hero . moveUp ( ) hero . moveLeft ( ) hero . use ( "lever" ) …" at bounding box center [514, 192] width 205 height 207
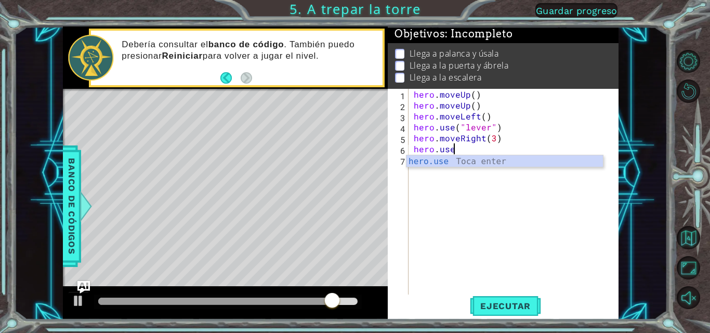
type textarea "h"
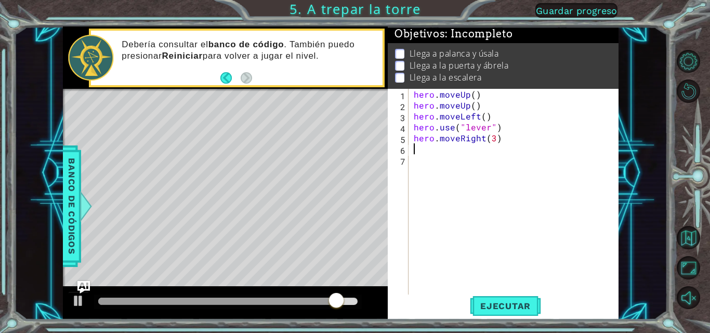
type textarea "hero.moveRight(3)"
click at [511, 305] on span "Ejecutar" at bounding box center [505, 306] width 71 height 10
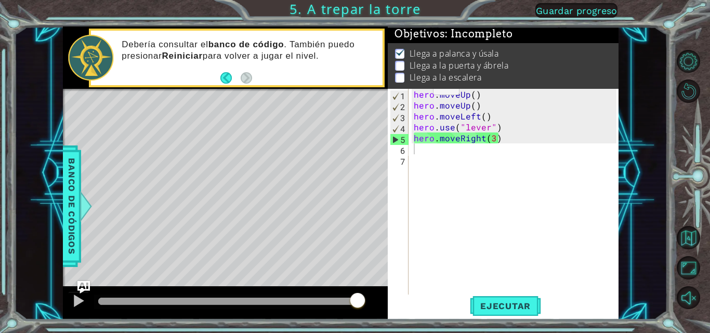
click at [570, 9] on span "Guardar progreso" at bounding box center [577, 10] width 82 height 11
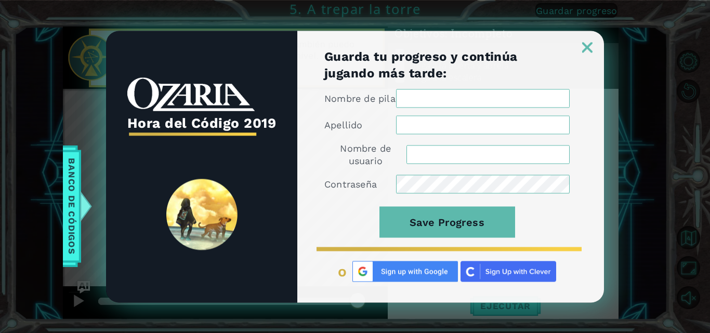
click at [504, 103] on input "Nombre de pila" at bounding box center [483, 98] width 174 height 19
click at [428, 130] on input "Apellido" at bounding box center [483, 124] width 174 height 19
type input "[PERSON_NAME]"
click at [443, 99] on input "Nombre de pila" at bounding box center [483, 98] width 174 height 19
type input "[PERSON_NAME]"
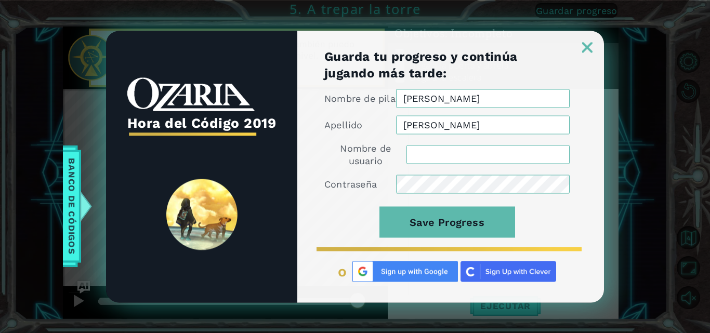
click at [444, 156] on input "Nombre de usuario" at bounding box center [487, 154] width 163 height 19
type input "s"
